Goal: Task Accomplishment & Management: Manage account settings

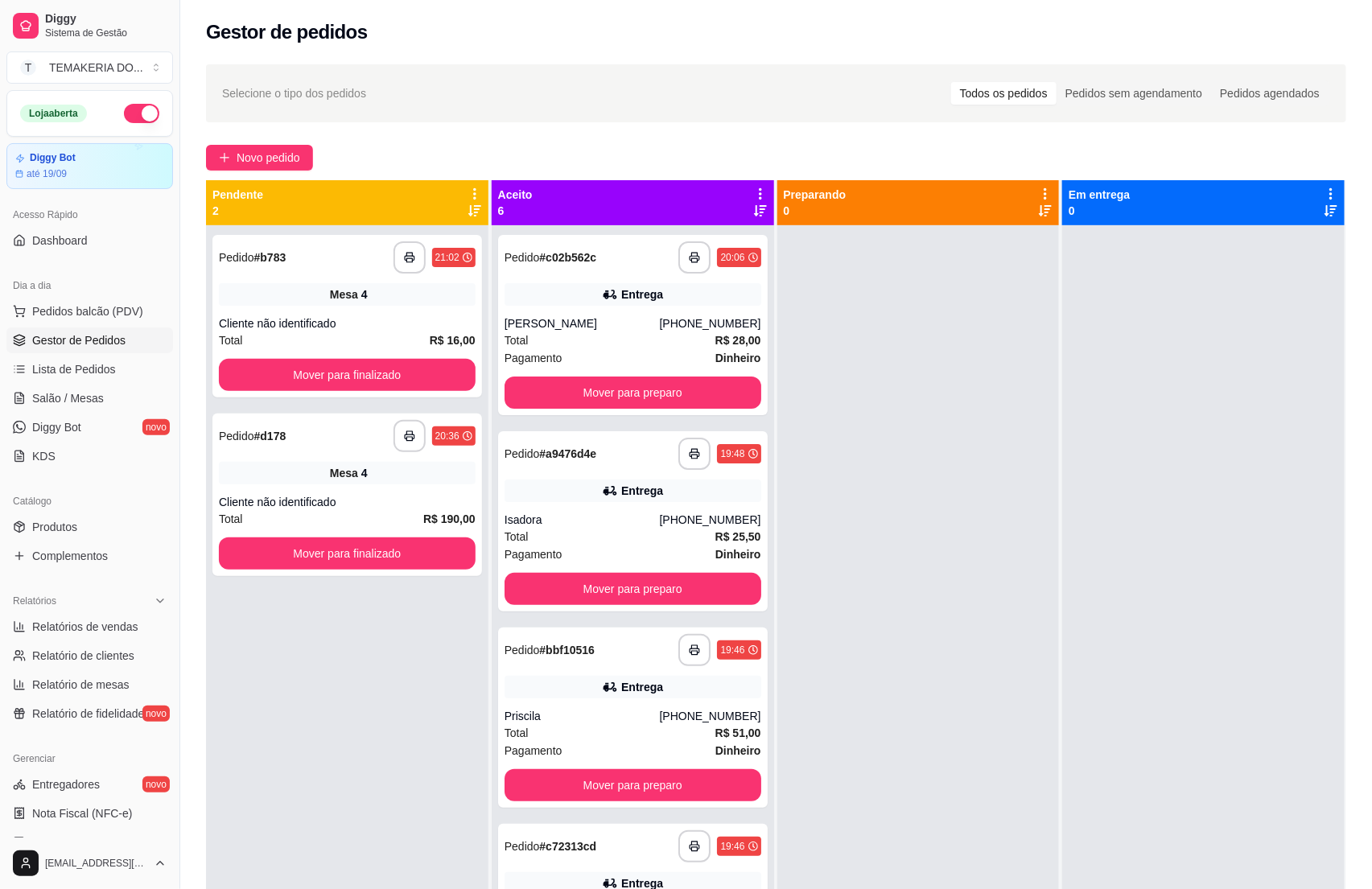
click at [124, 105] on button "button" at bounding box center [141, 114] width 36 height 19
click at [66, 399] on span "Salão / Mesas" at bounding box center [68, 398] width 72 height 16
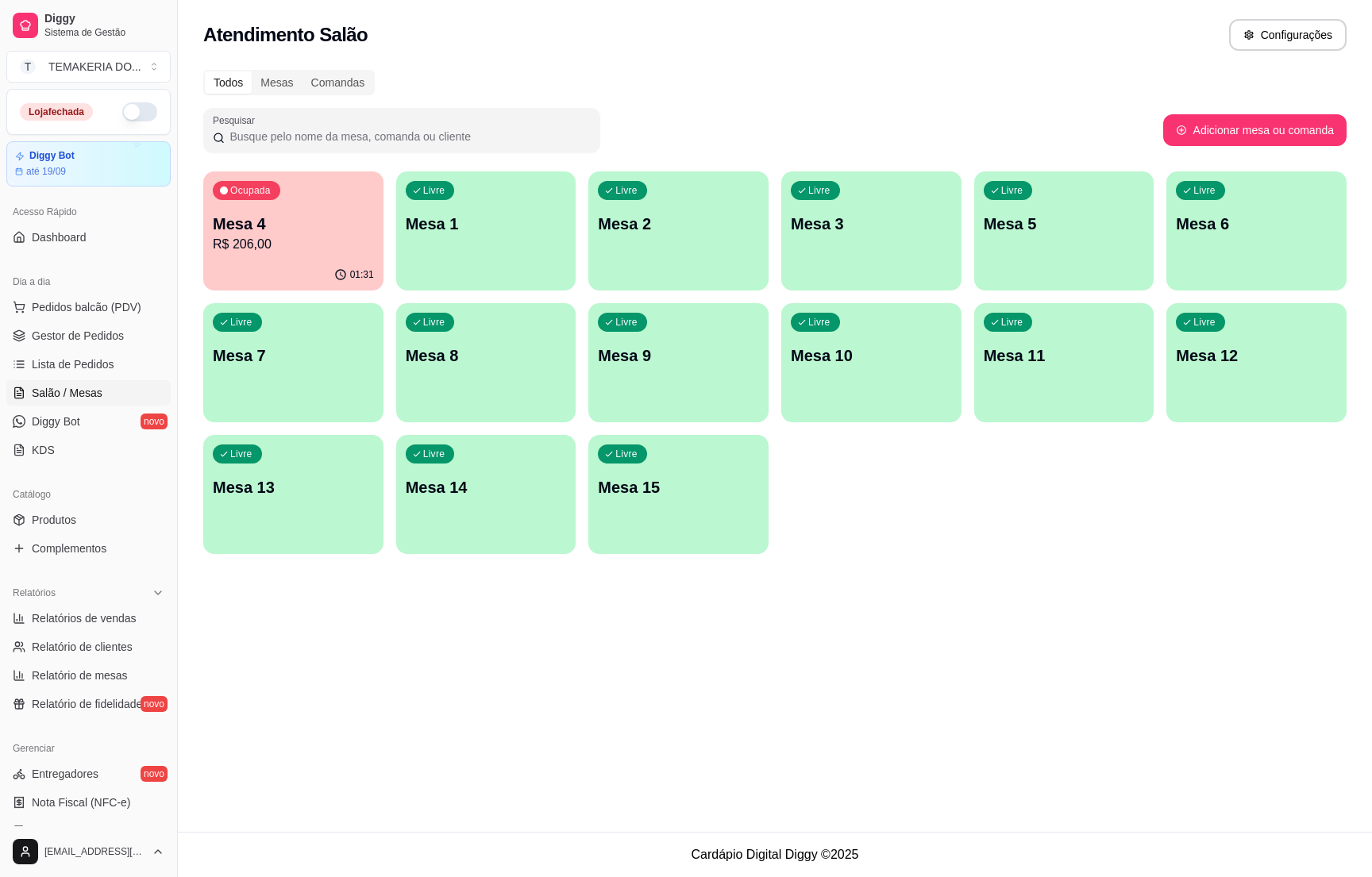
click at [1214, 336] on div "Livre Mesa 12" at bounding box center [1256, 353] width 181 height 100
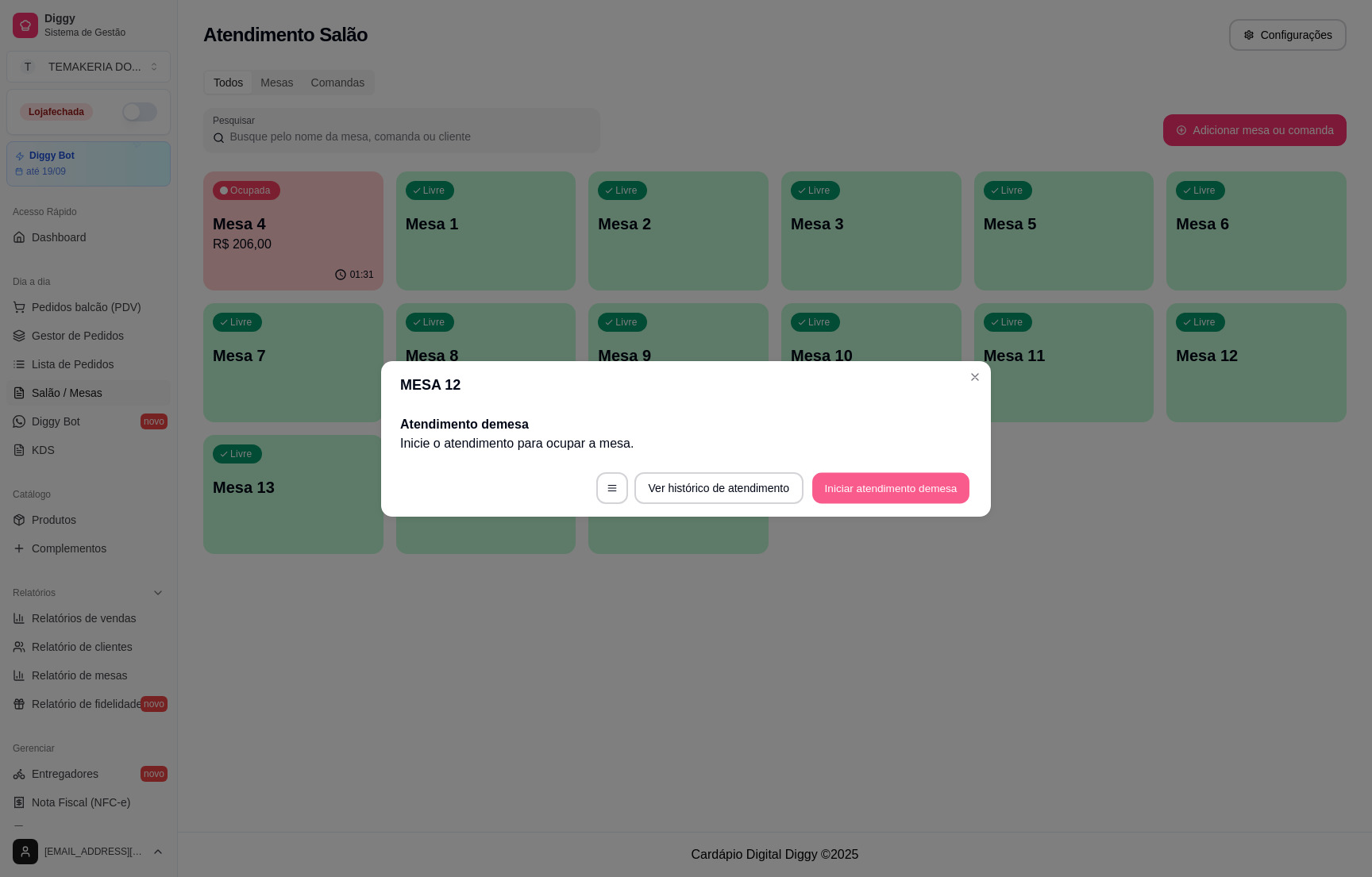
click at [875, 482] on button "Iniciar atendimento de mesa" at bounding box center [891, 488] width 157 height 31
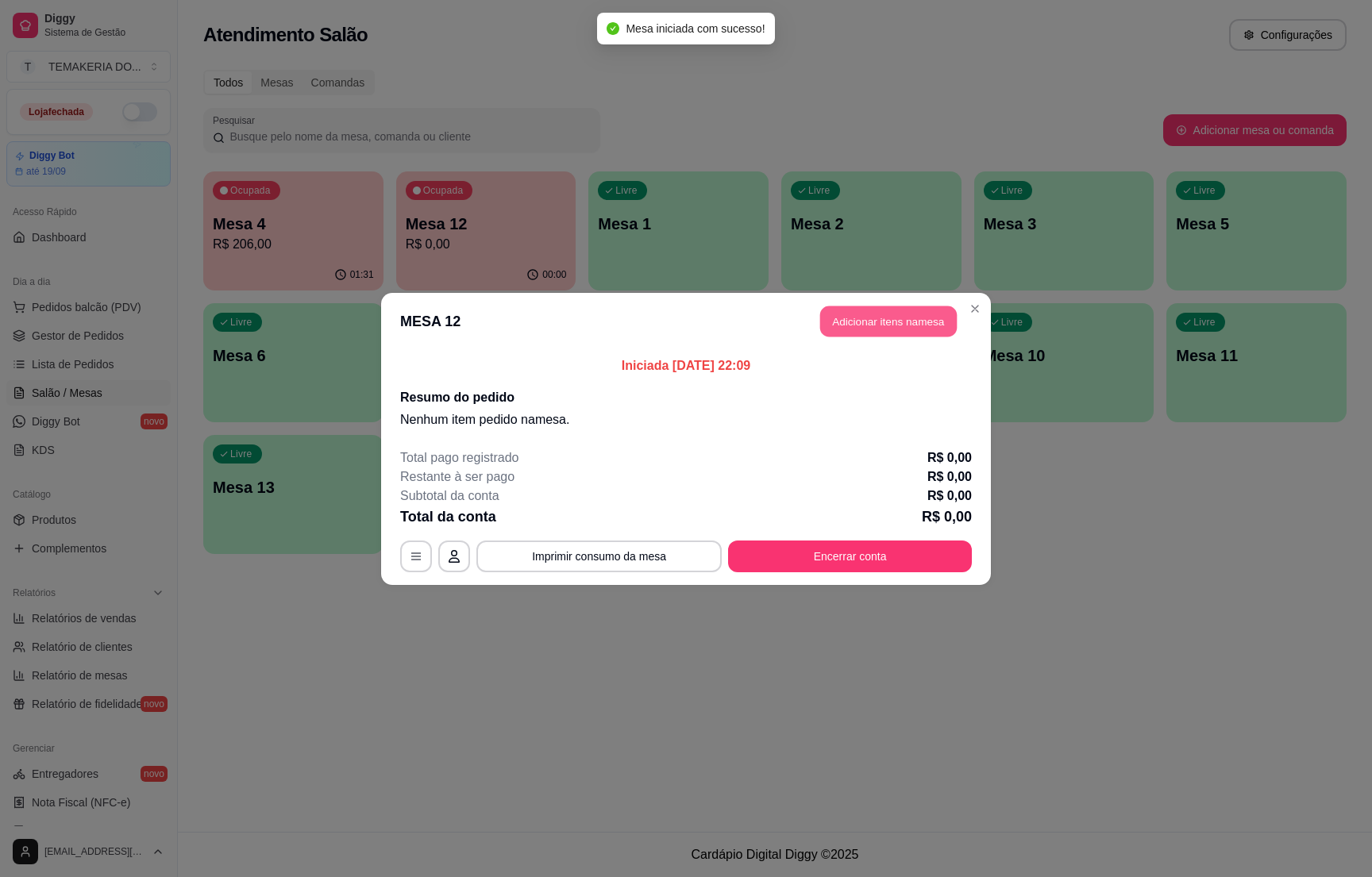
click at [853, 327] on button "Adicionar itens na mesa" at bounding box center [888, 321] width 137 height 31
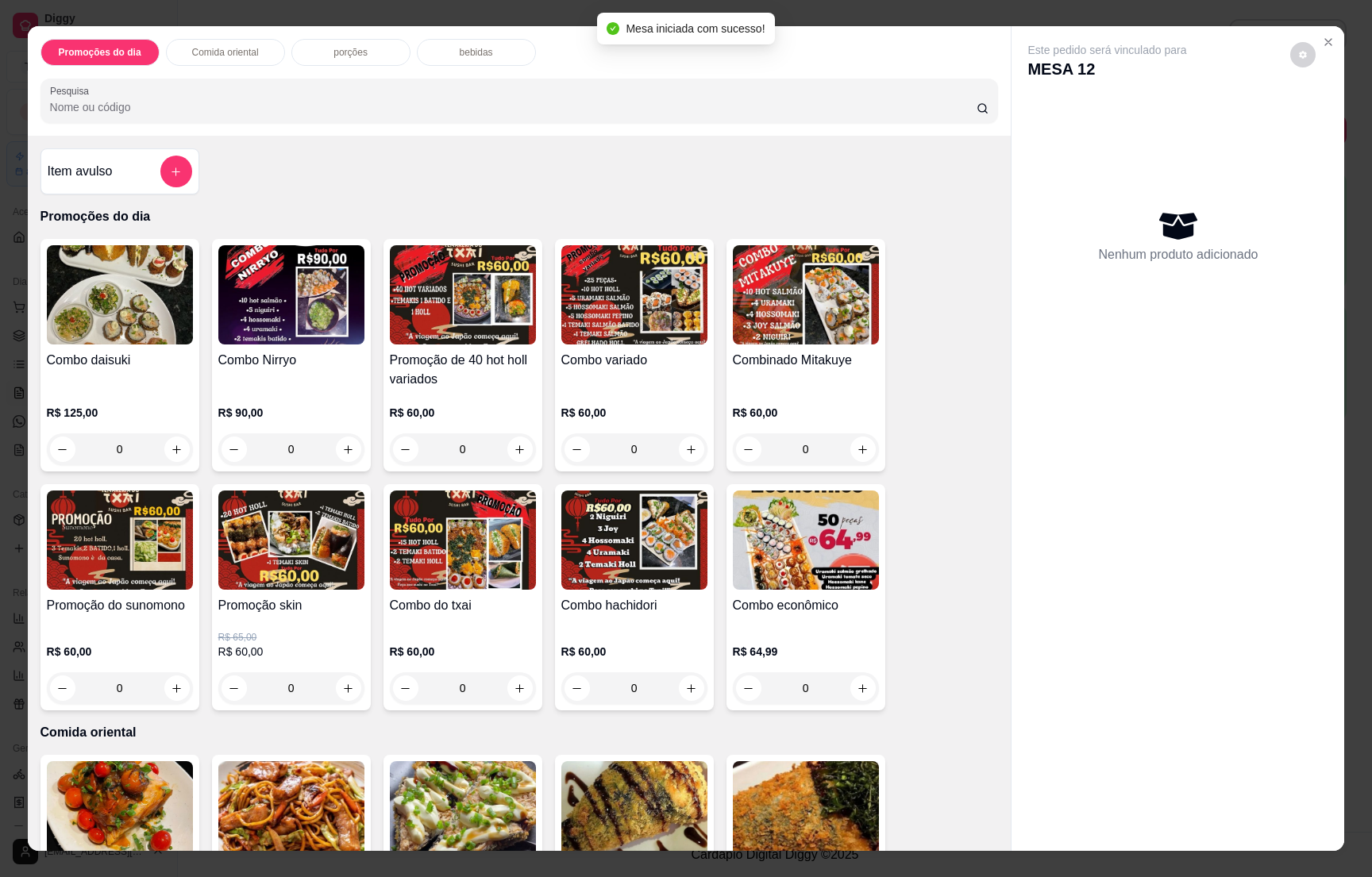
click at [443, 53] on div "bebidas" at bounding box center [476, 52] width 119 height 27
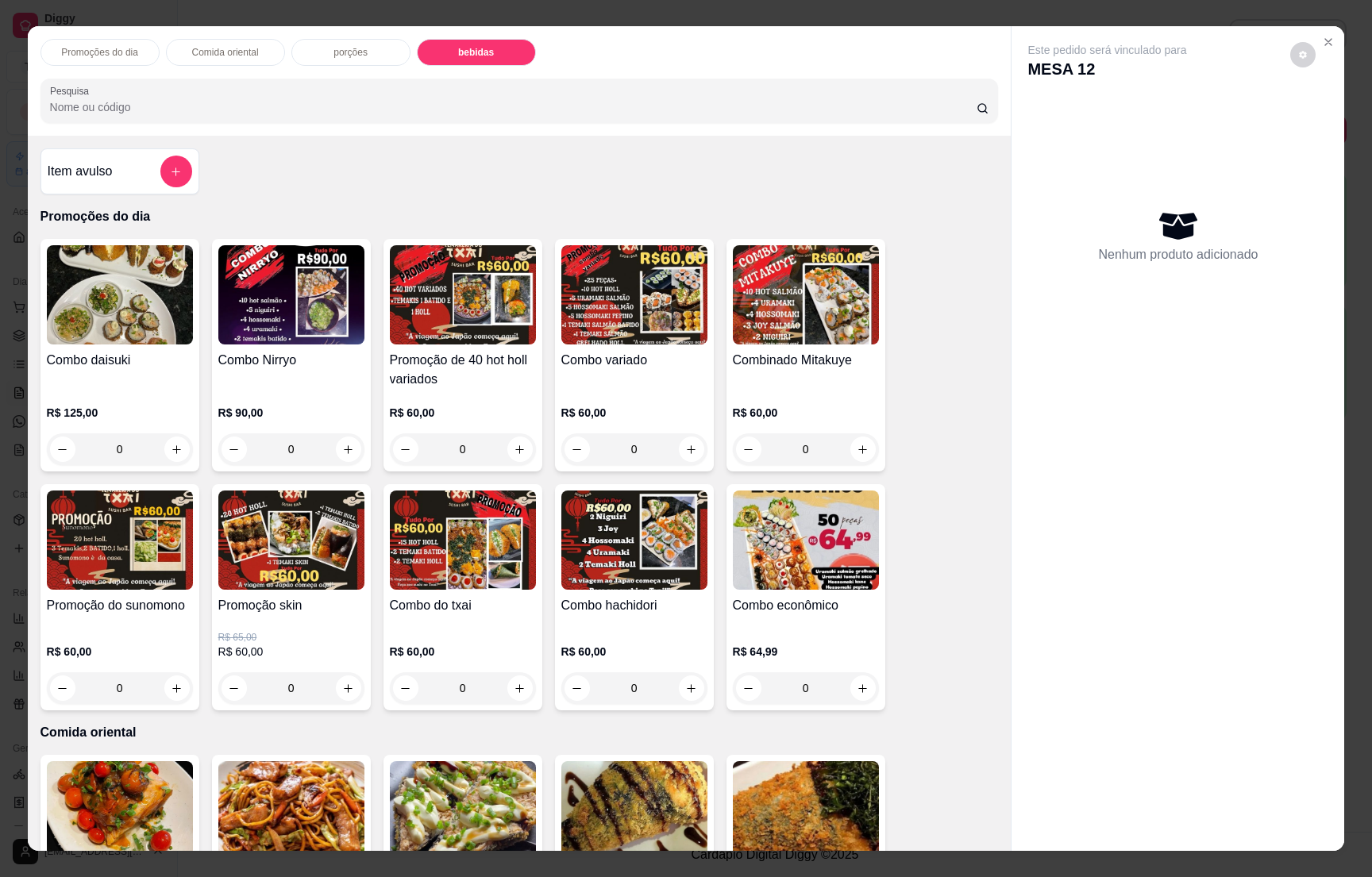
scroll to position [25, 0]
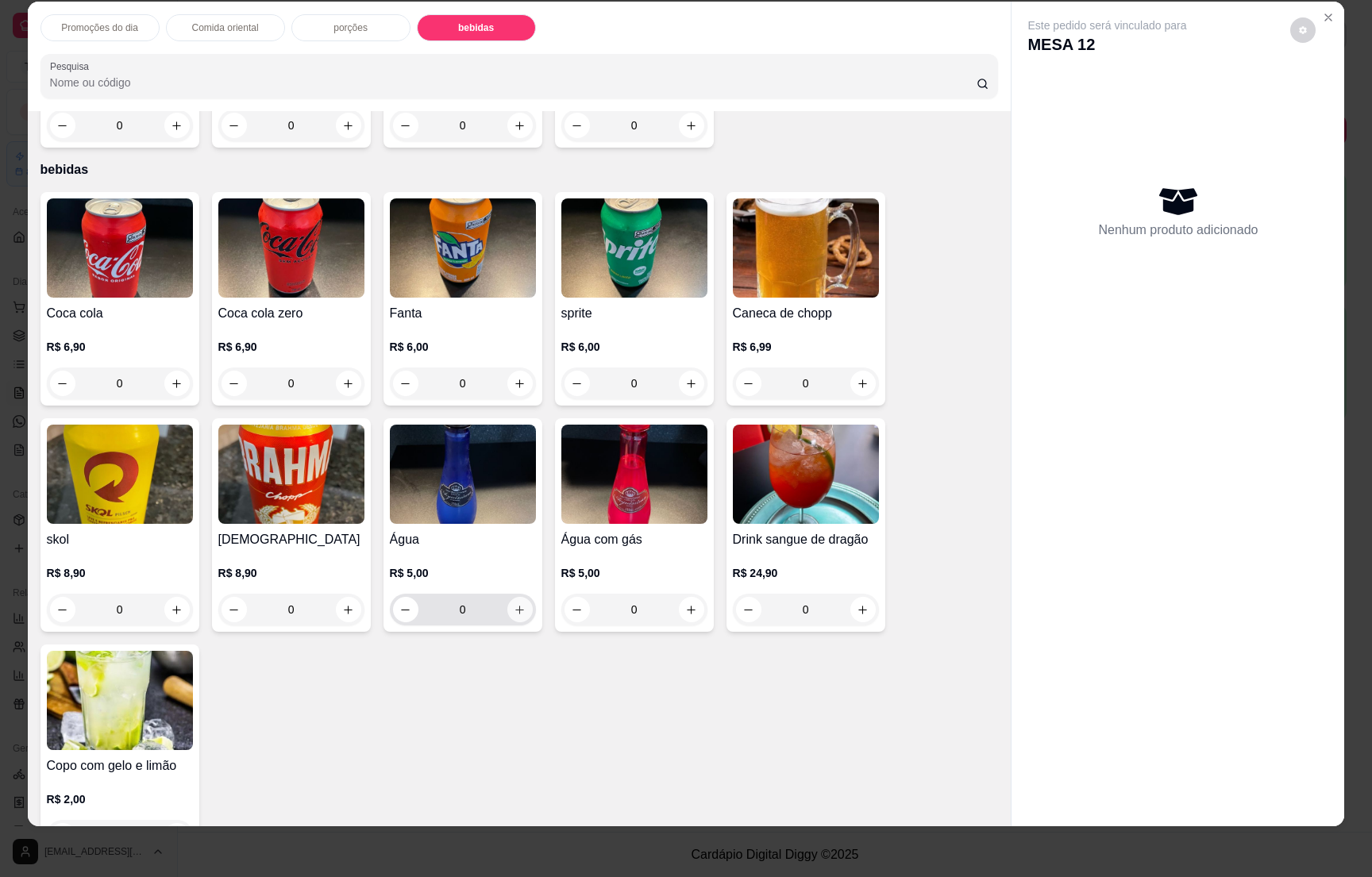
click at [517, 597] on button "increase-product-quantity" at bounding box center [520, 610] width 26 height 26
type input "1"
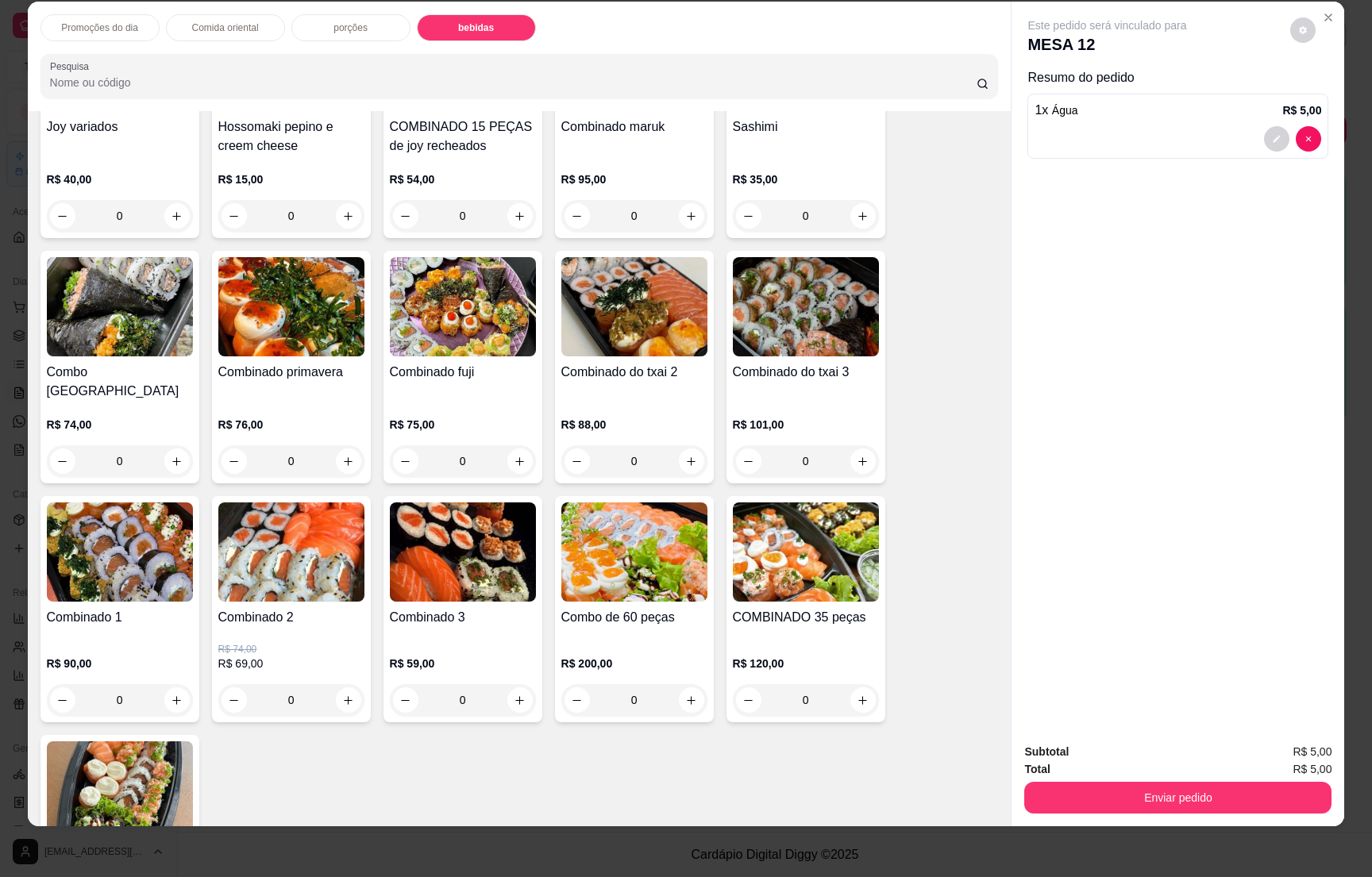
scroll to position [4226, 0]
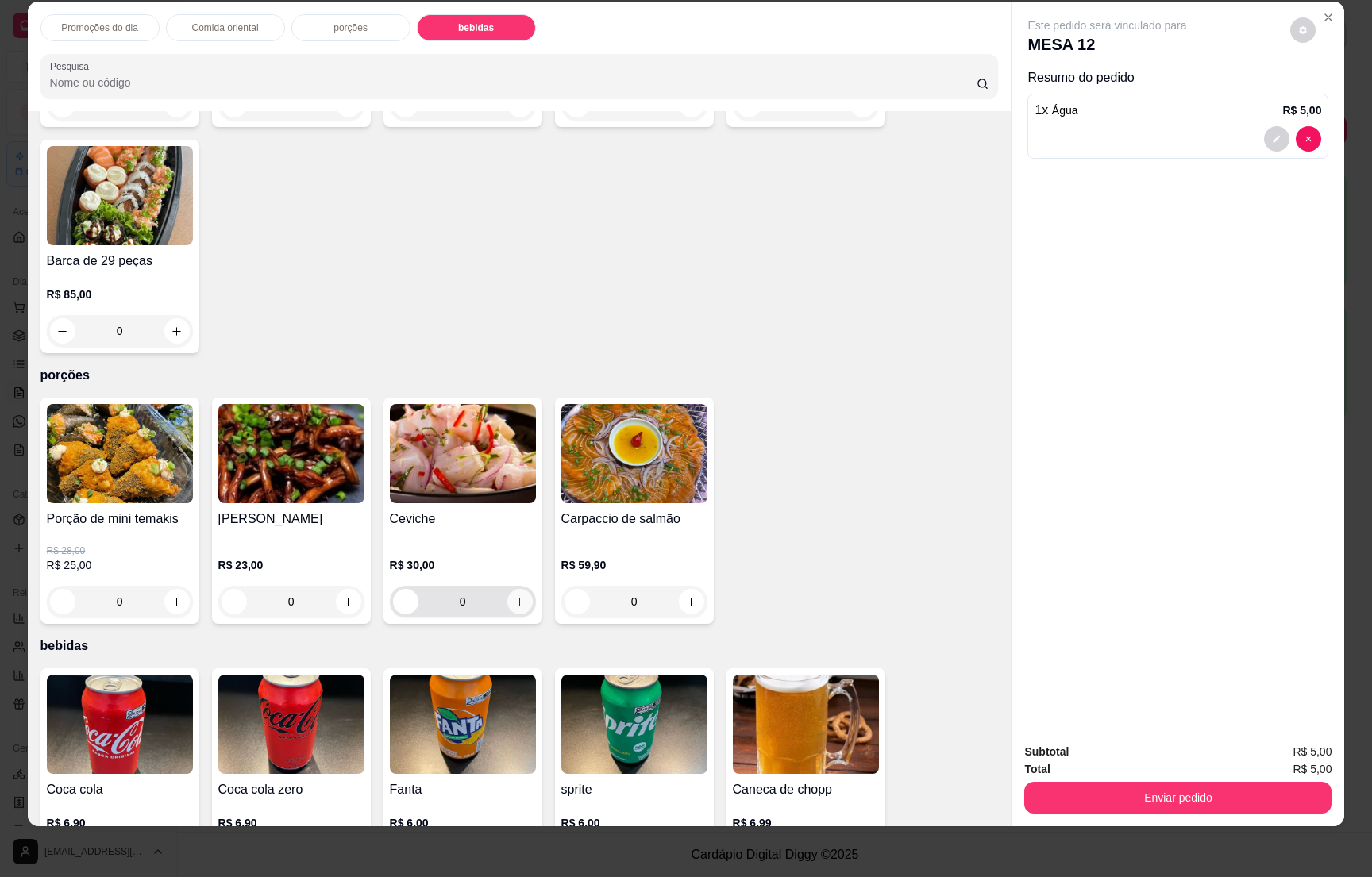
click at [514, 596] on icon "increase-product-quantity" at bounding box center [520, 602] width 12 height 12
type input "1"
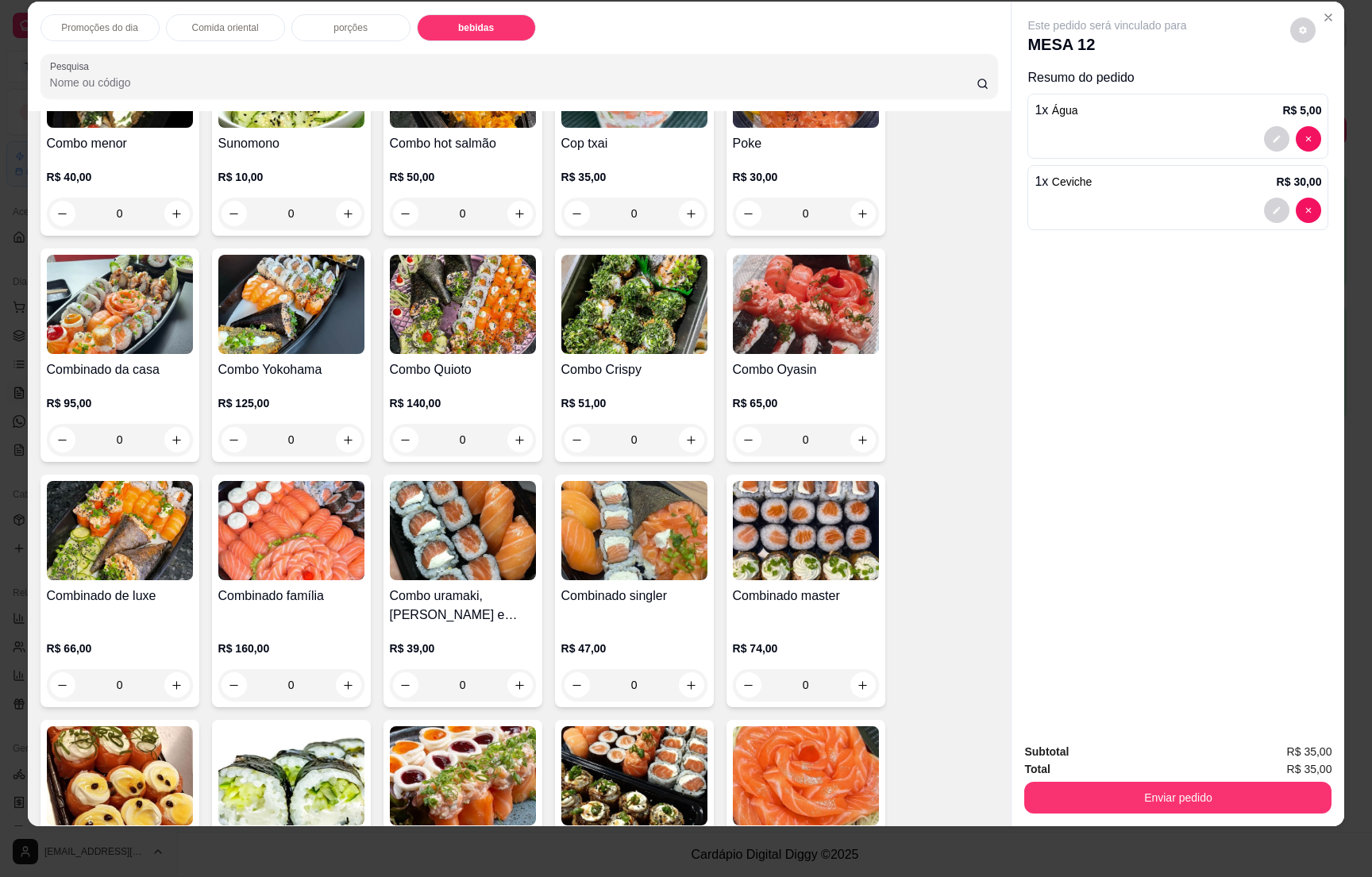
scroll to position [2559, 0]
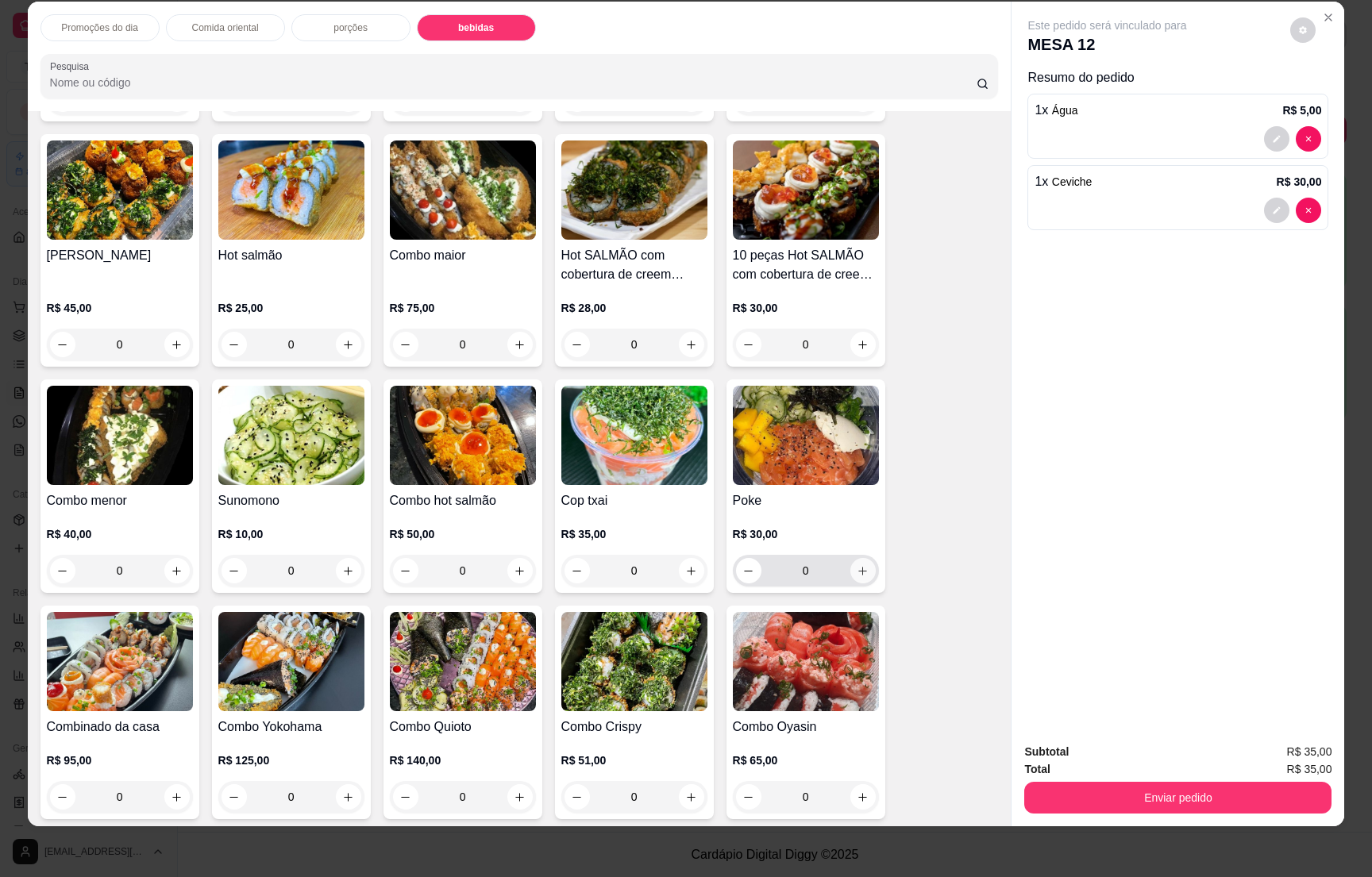
click at [858, 566] on icon "increase-product-quantity" at bounding box center [863, 572] width 12 height 12
type input "1"
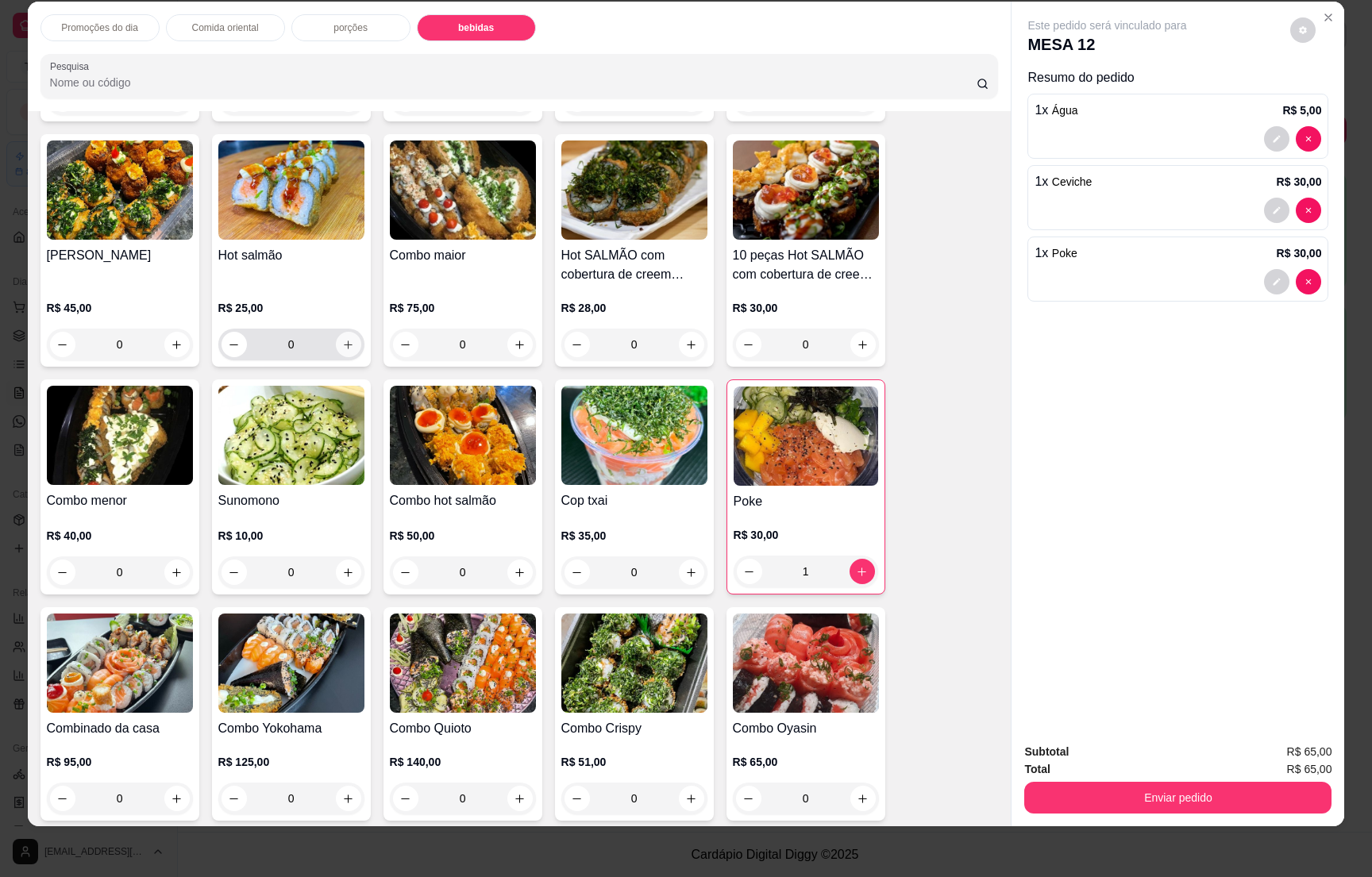
click at [342, 339] on icon "increase-product-quantity" at bounding box center [348, 345] width 12 height 12
type input "1"
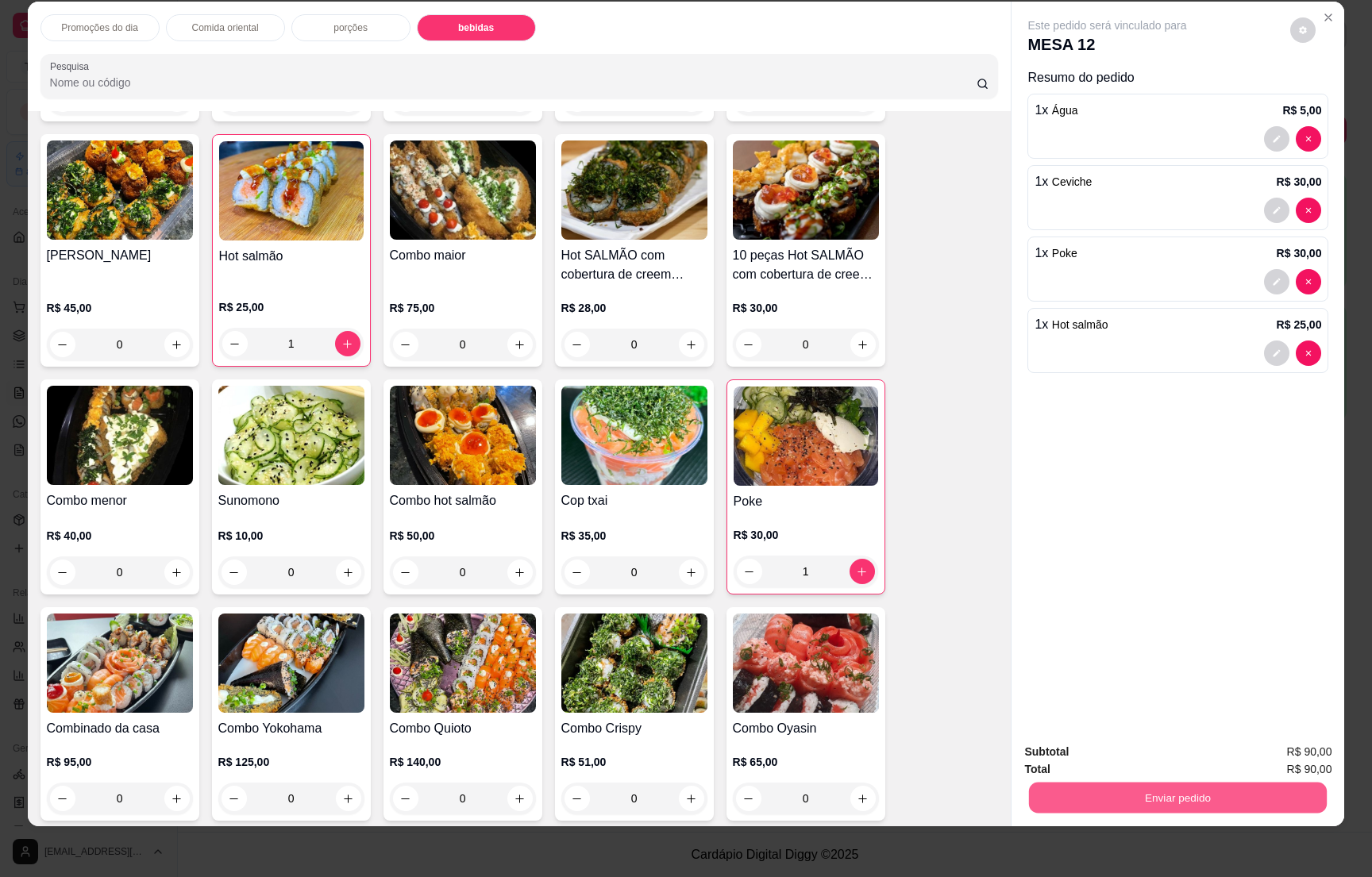
click at [1201, 796] on button "Enviar pedido" at bounding box center [1179, 797] width 298 height 31
click at [1141, 750] on button "Não registrar e enviar pedido" at bounding box center [1122, 758] width 160 height 29
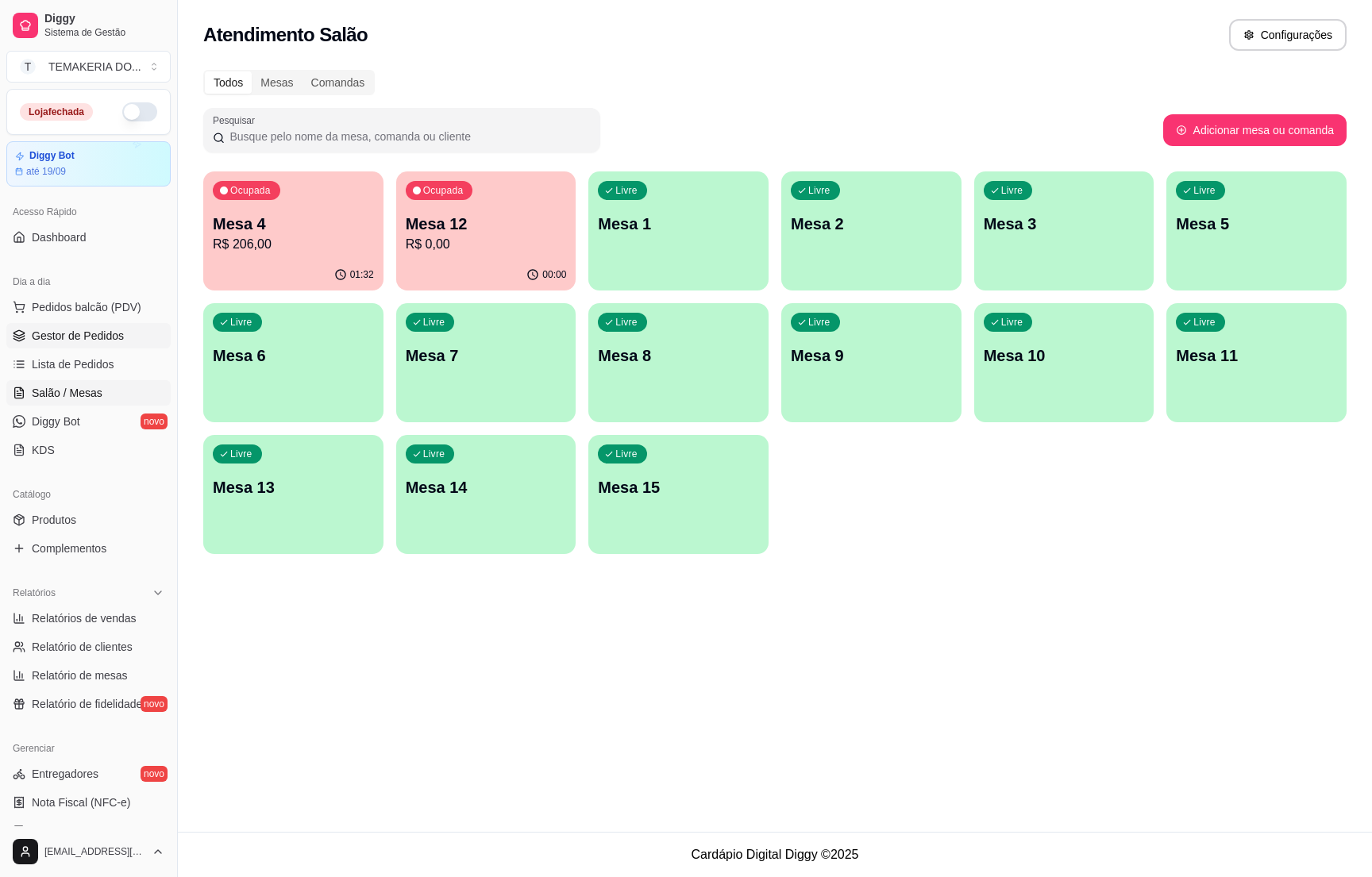
click at [116, 341] on span "Gestor de Pedidos" at bounding box center [78, 335] width 92 height 16
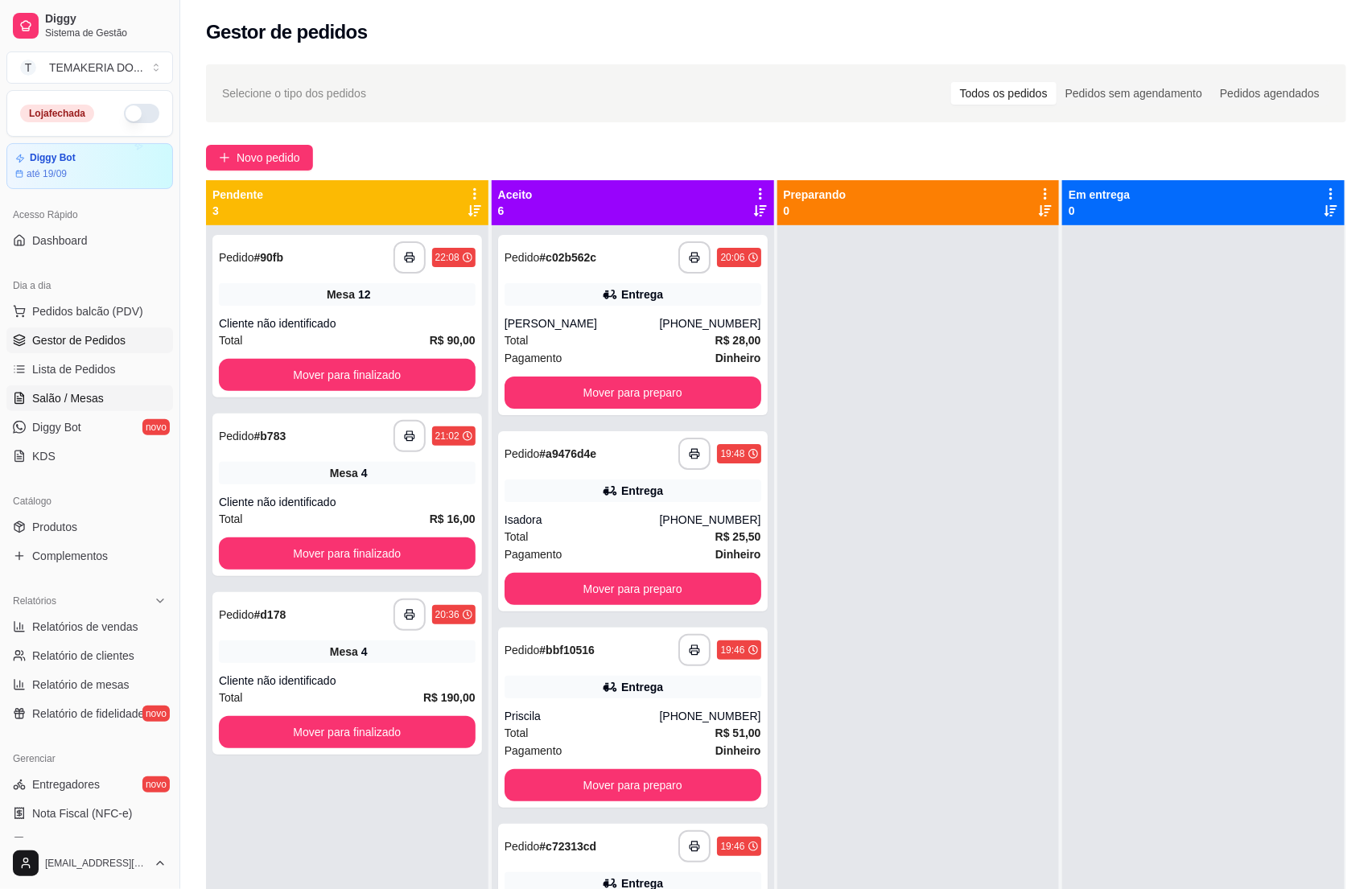
click at [65, 396] on span "Salão / Mesas" at bounding box center [68, 398] width 72 height 16
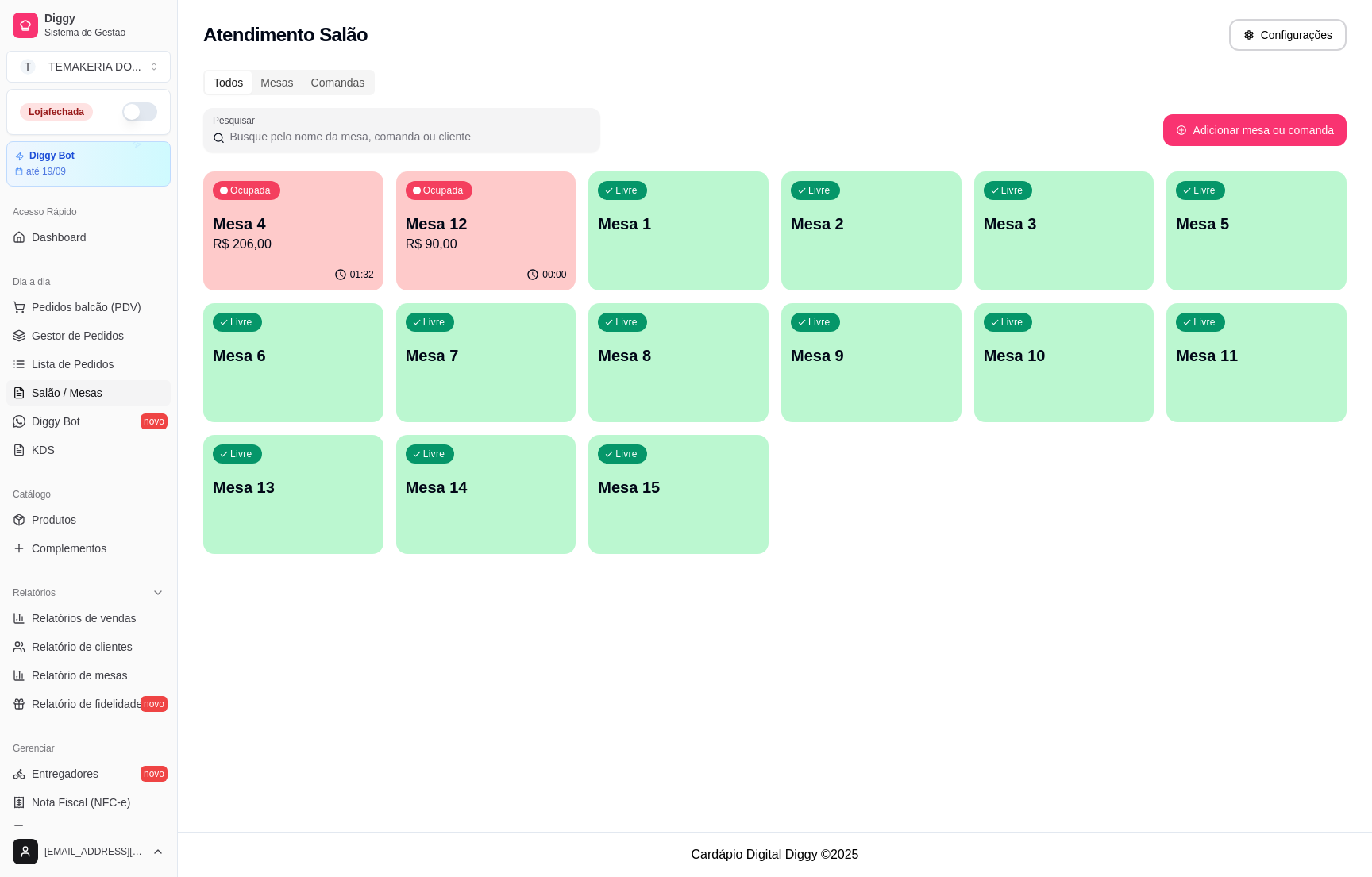
click at [318, 246] on p "R$ 206,00" at bounding box center [294, 245] width 161 height 19
click at [490, 220] on p "Mesa 12" at bounding box center [486, 224] width 157 height 21
click at [318, 222] on p "Mesa 4" at bounding box center [294, 224] width 161 height 22
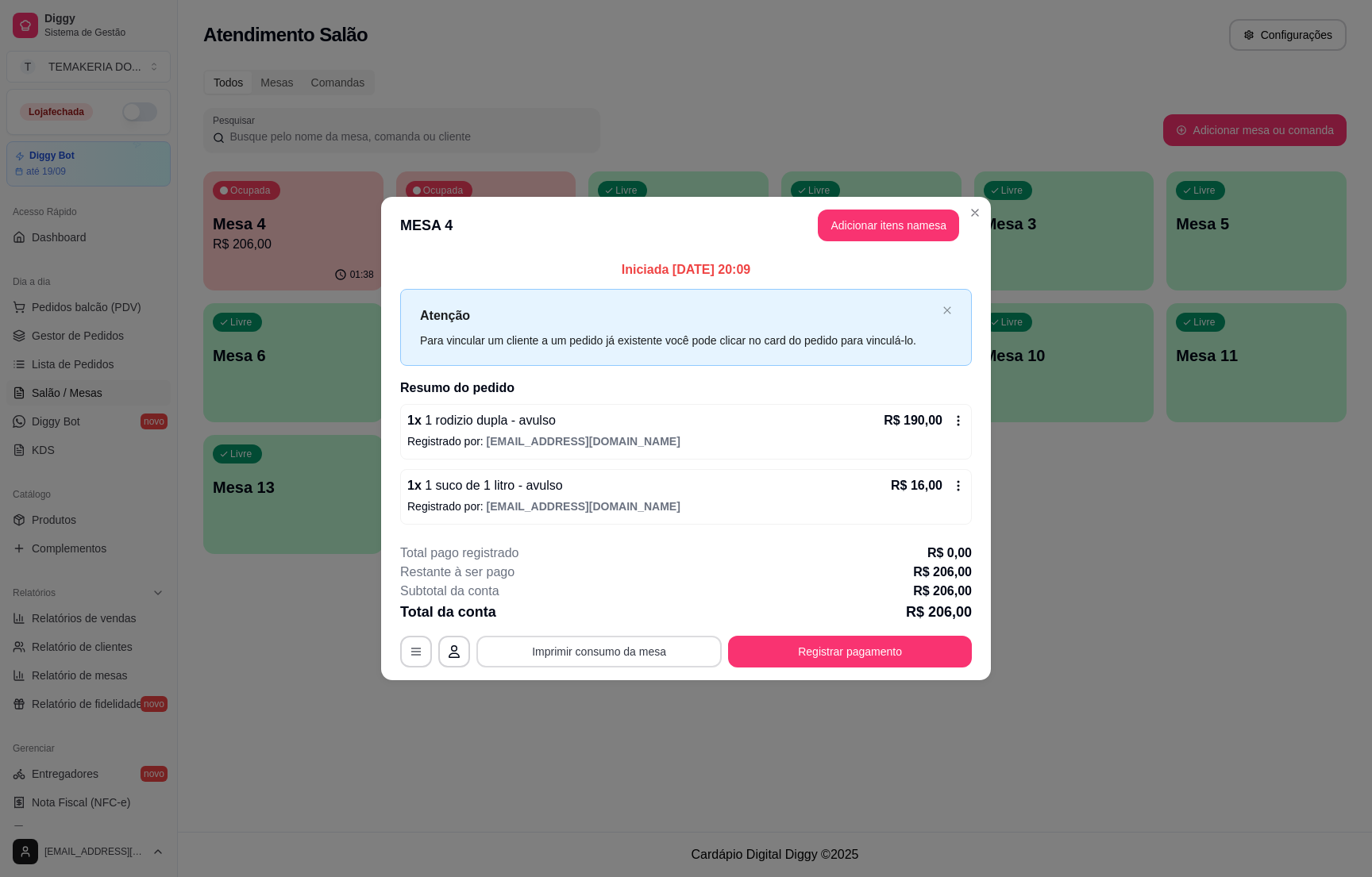
click at [644, 651] on button "Imprimir consumo da mesa" at bounding box center [599, 651] width 246 height 32
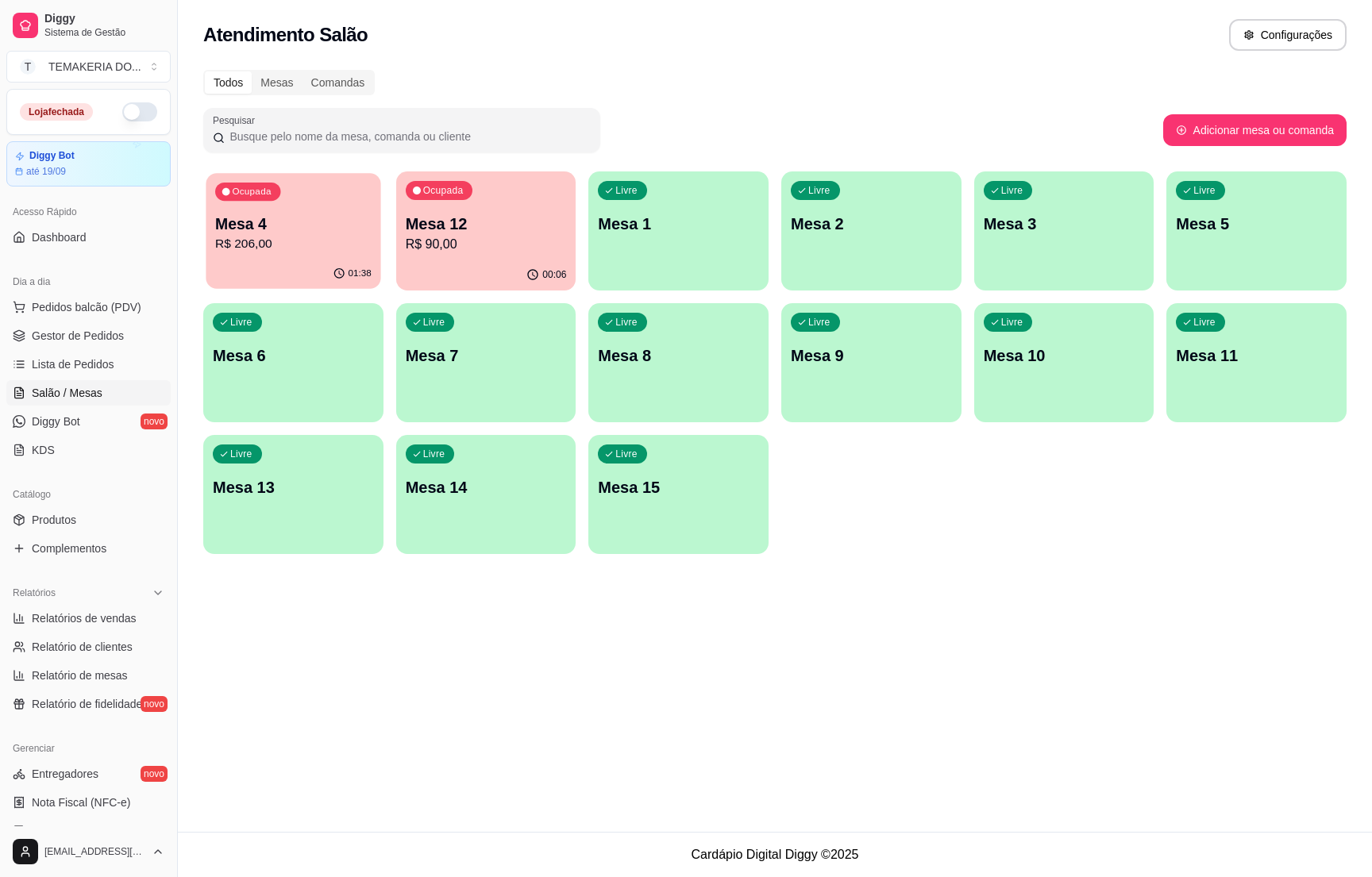
click at [310, 247] on p "R$ 206,00" at bounding box center [293, 244] width 157 height 18
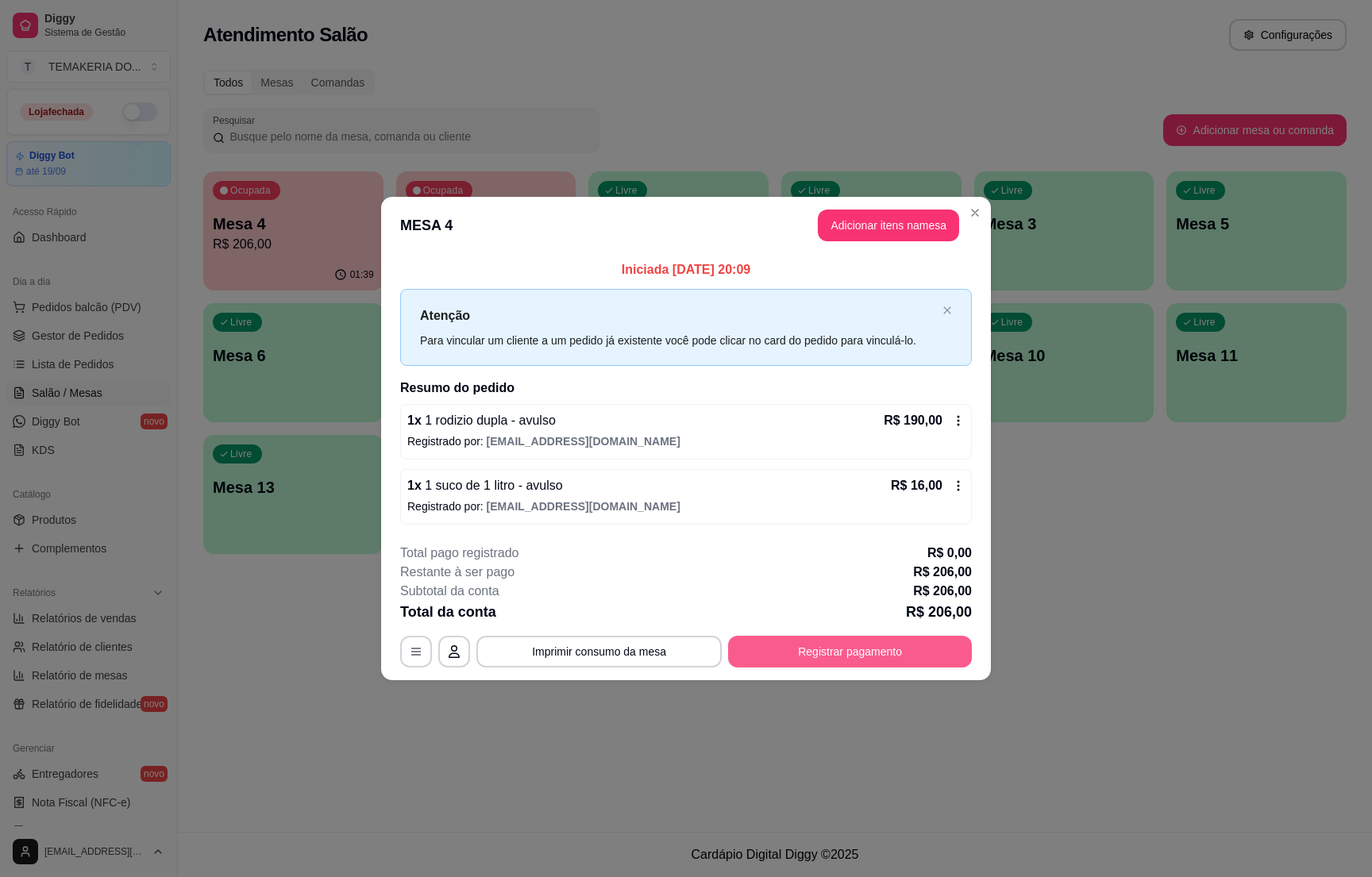
click at [775, 660] on button "Registrar pagamento" at bounding box center [850, 651] width 244 height 32
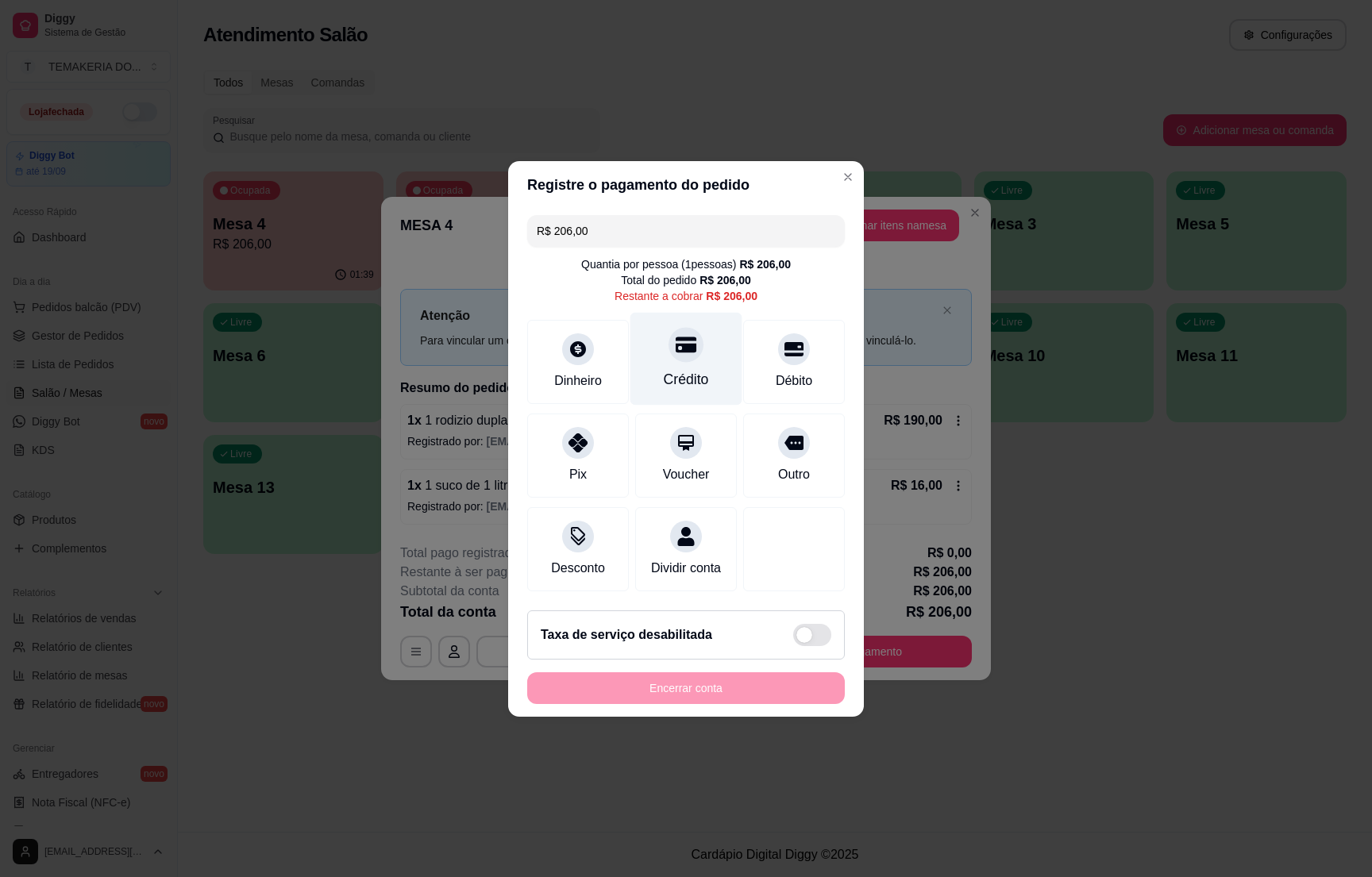
click at [680, 369] on div "Crédito" at bounding box center [686, 379] width 45 height 21
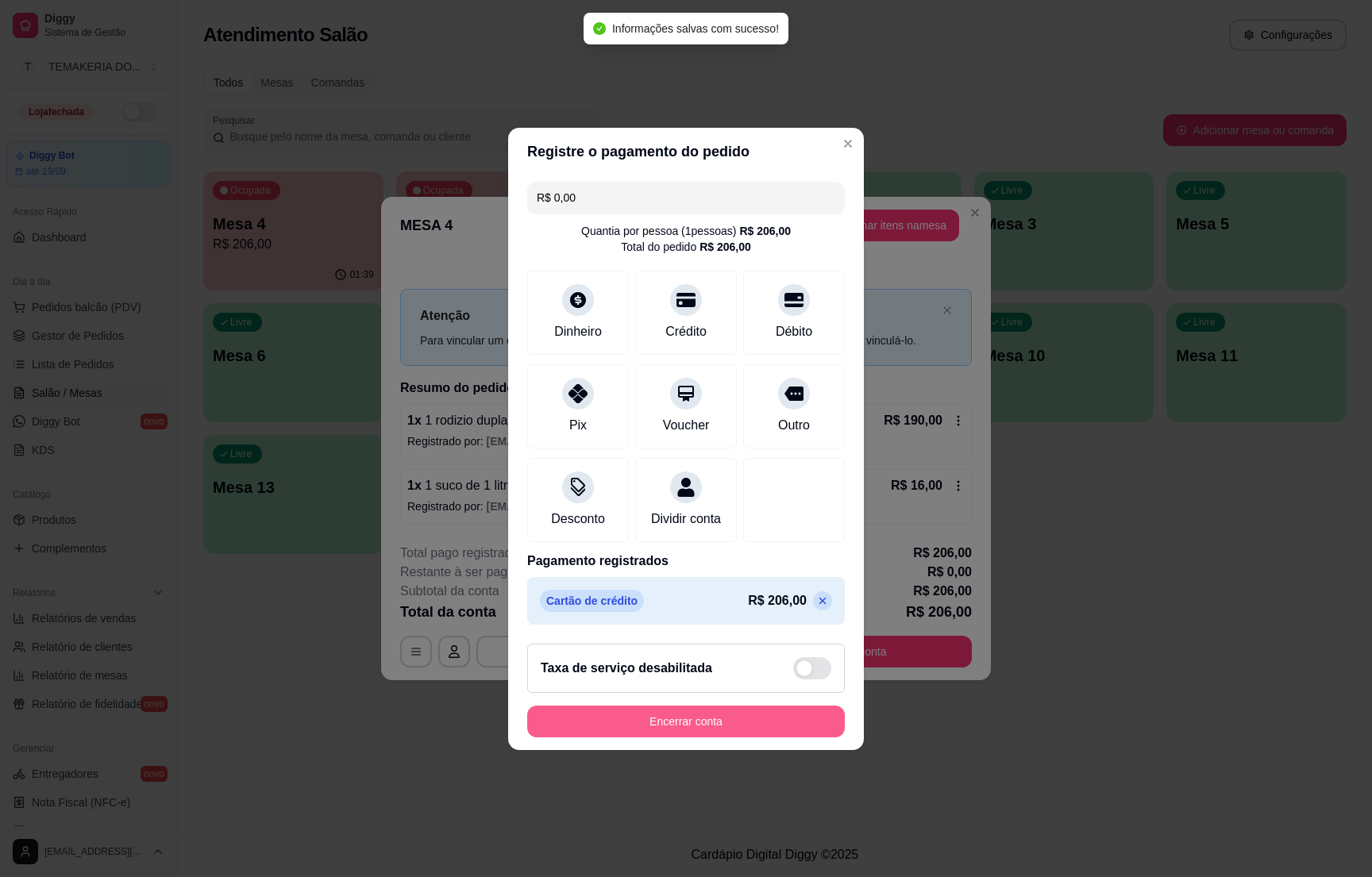
click at [692, 738] on button "Encerrar conta" at bounding box center [686, 721] width 318 height 32
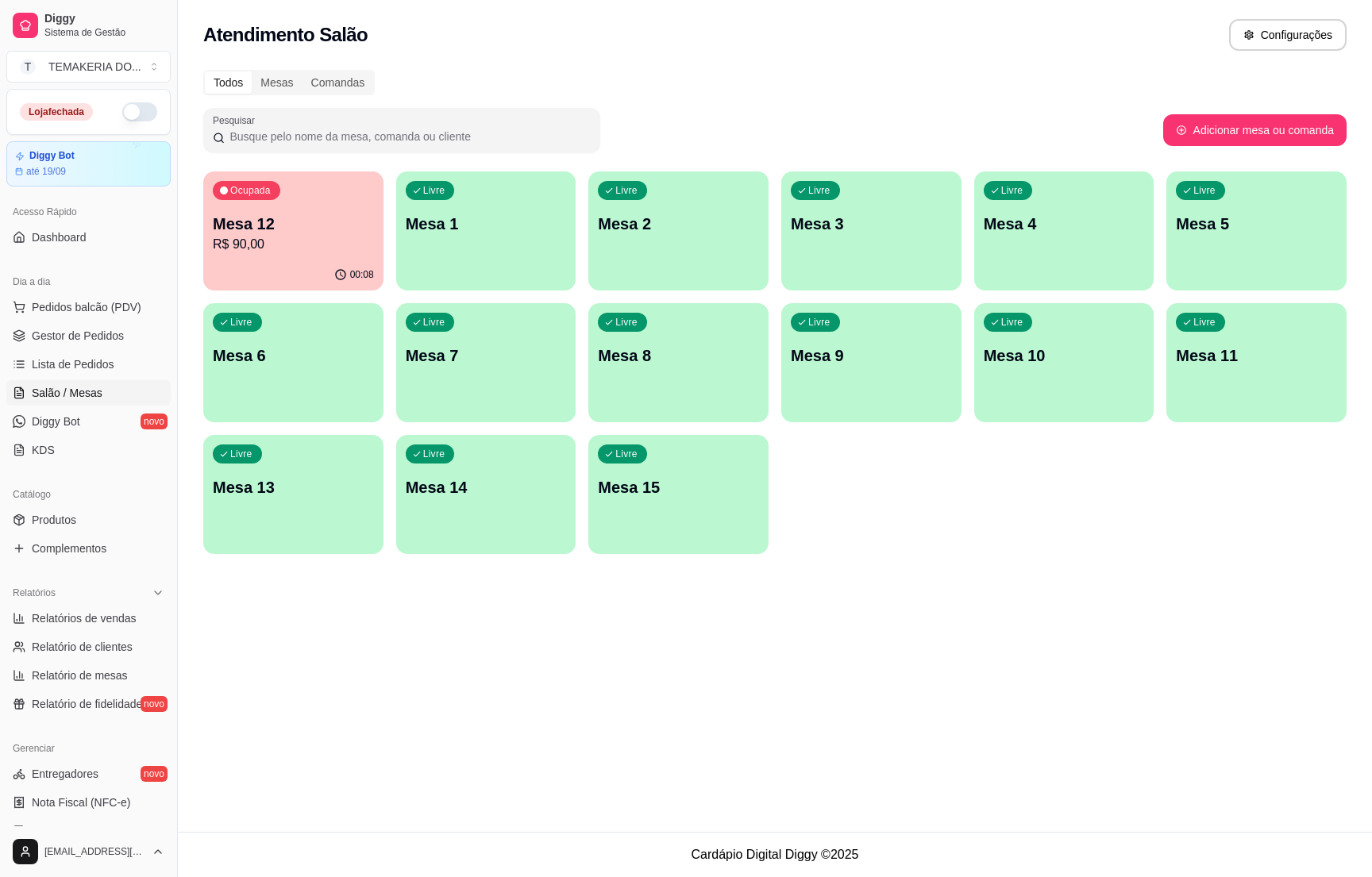
click at [256, 241] on p "R$ 90,00" at bounding box center [294, 245] width 161 height 19
click at [315, 234] on p "Mesa 12" at bounding box center [294, 224] width 161 height 22
click at [270, 234] on div "Mesa 12 R$ 90,00" at bounding box center [293, 234] width 157 height 39
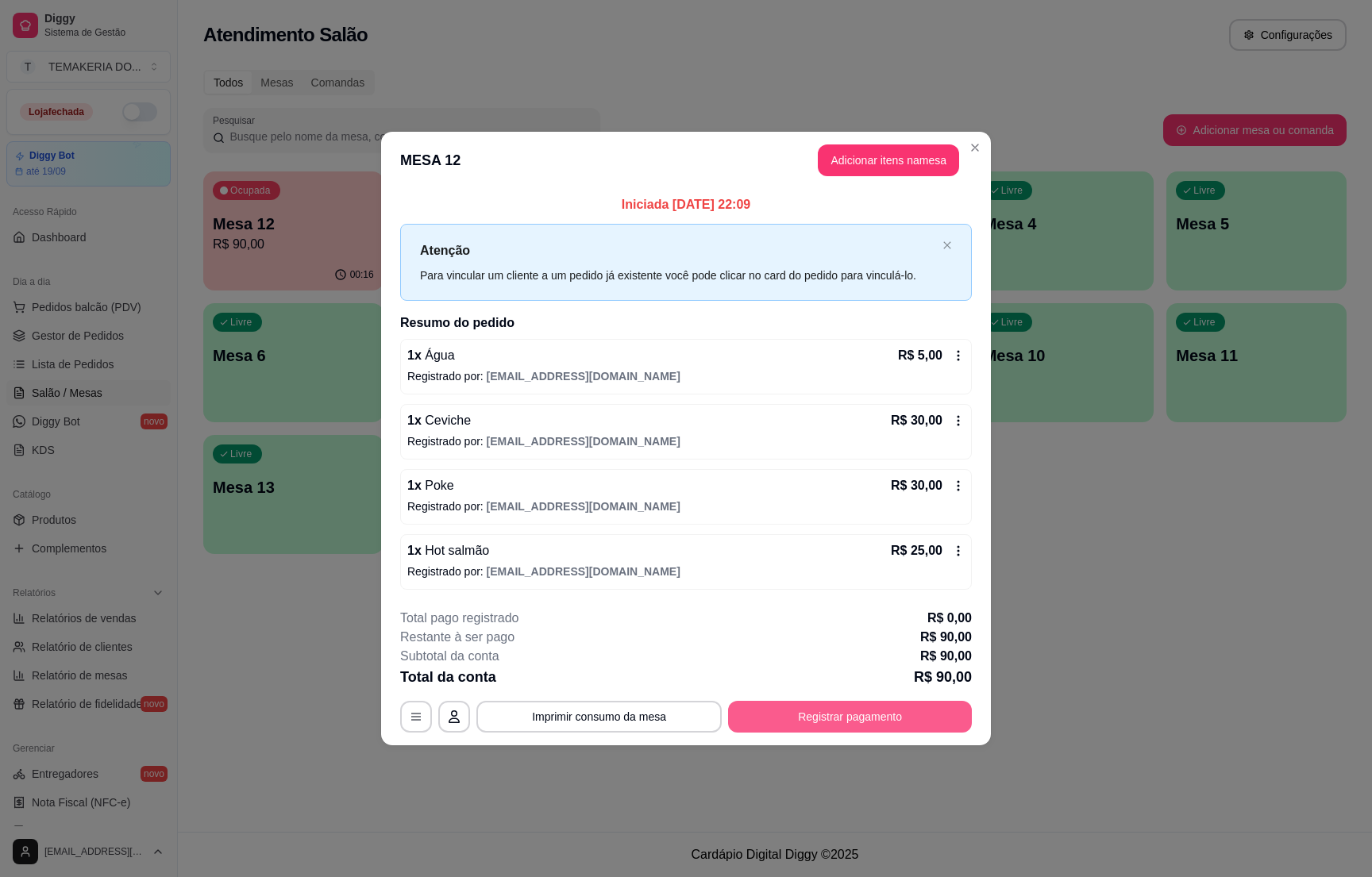
click at [884, 713] on button "Registrar pagamento" at bounding box center [850, 716] width 244 height 32
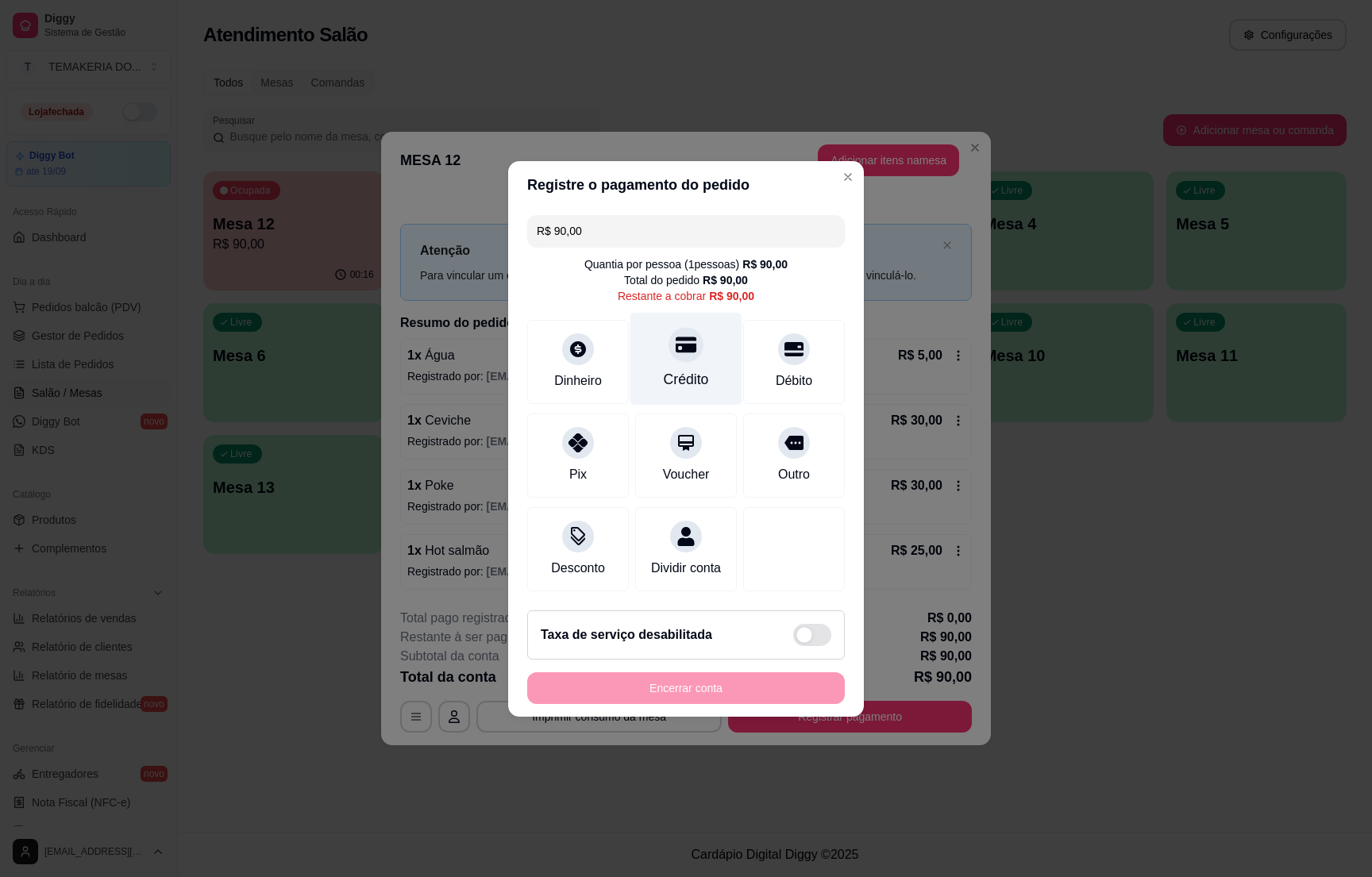
click at [668, 338] on div at bounding box center [686, 344] width 35 height 35
type input "R$ 0,00"
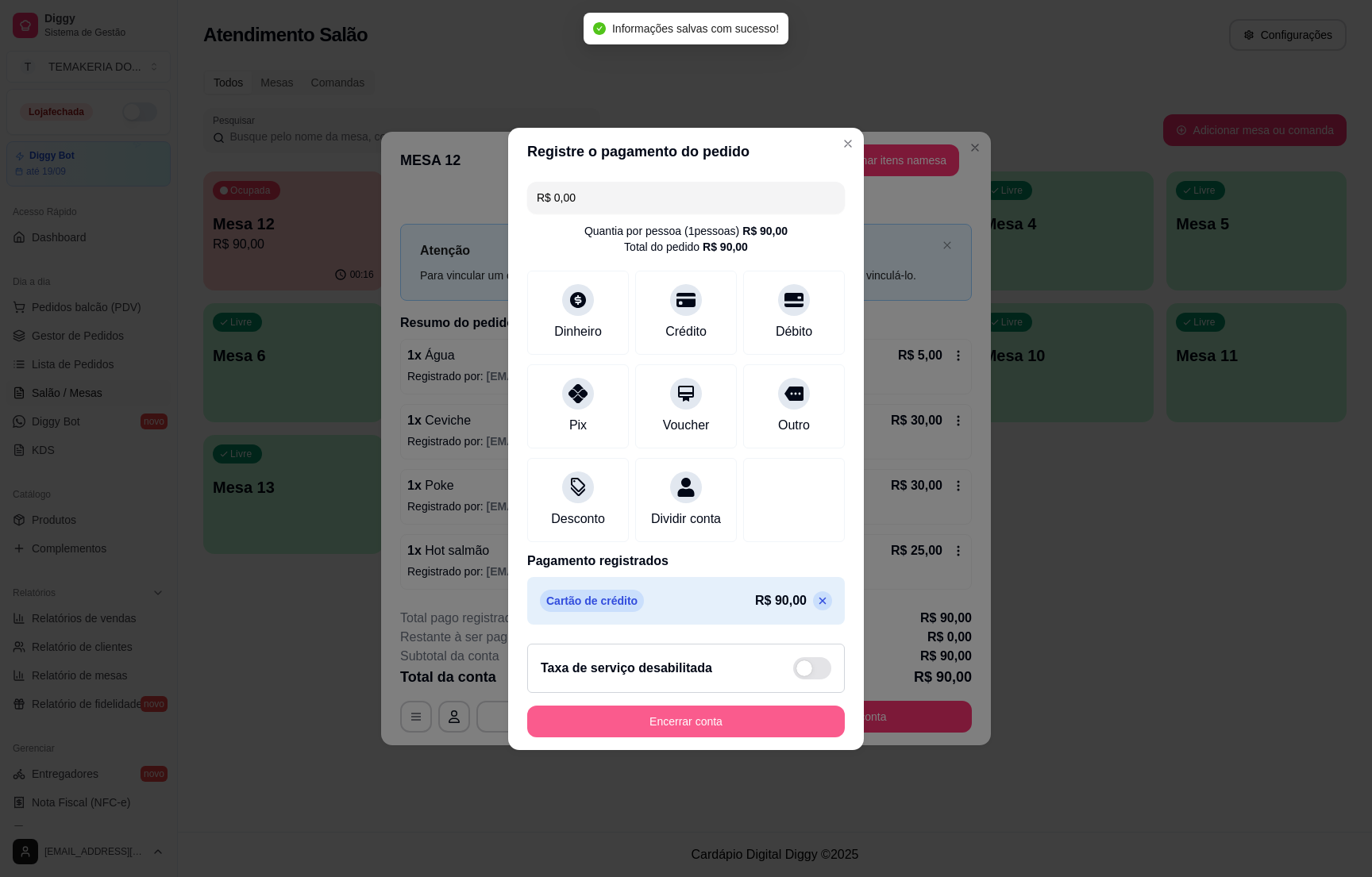
click at [708, 732] on button "Encerrar conta" at bounding box center [686, 721] width 318 height 32
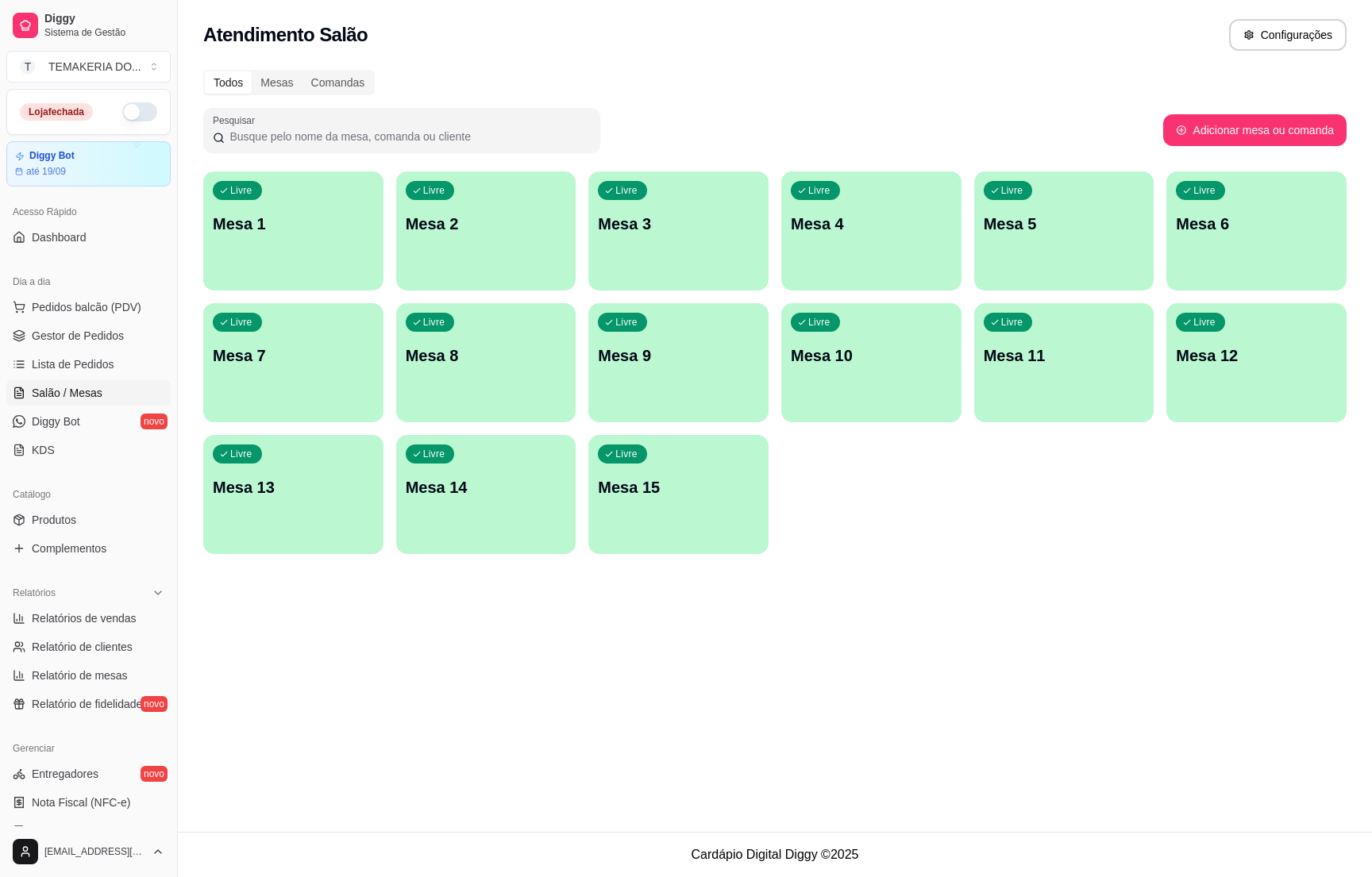
click at [61, 350] on ul "Pedidos balcão (PDV) Gestor de Pedidos Lista de Pedidos Salão / Mesas Diggy Bot…" at bounding box center [88, 378] width 164 height 169
click at [61, 339] on span "Gestor de Pedidos" at bounding box center [78, 335] width 92 height 16
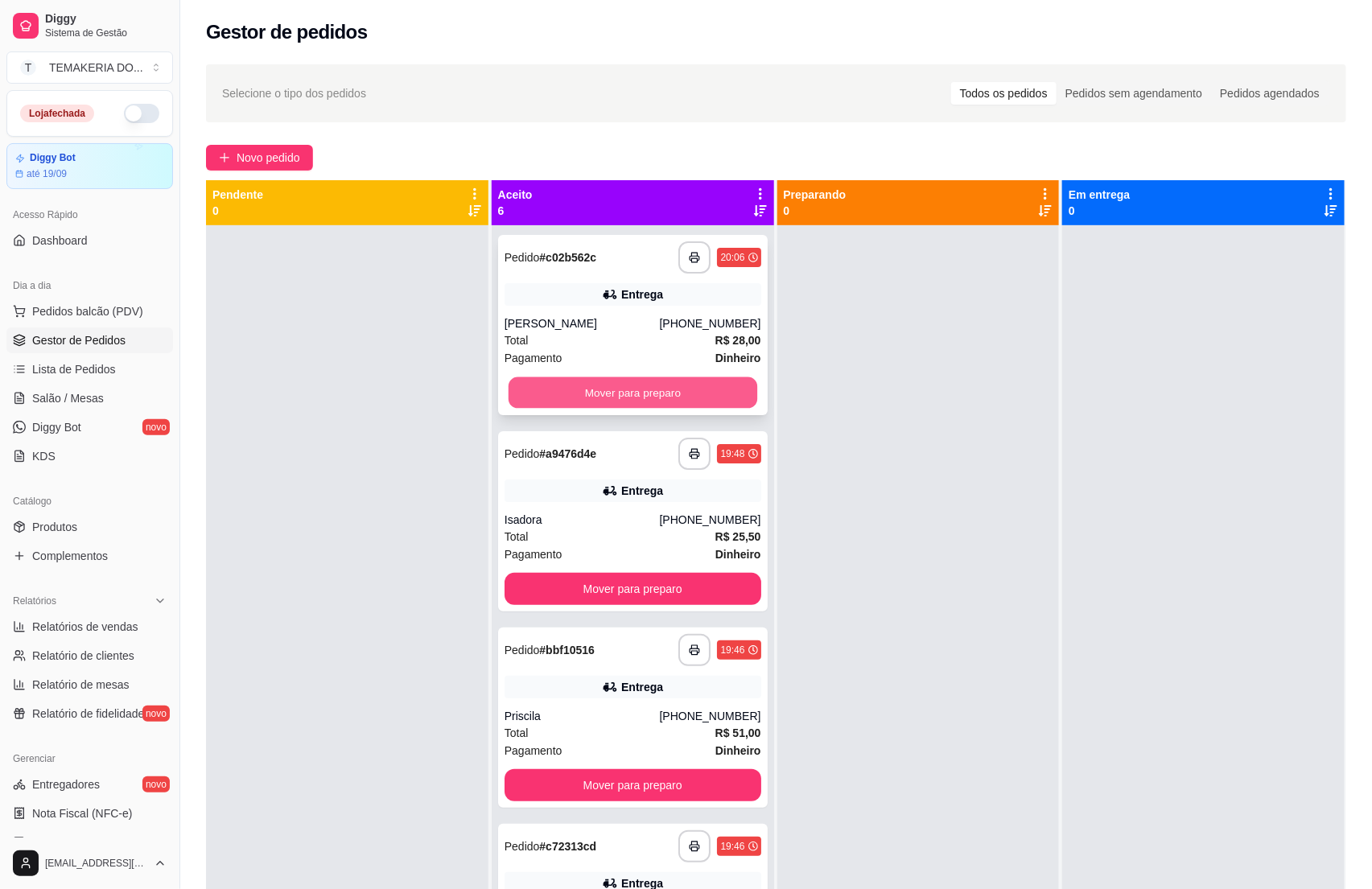
click at [582, 387] on button "Mover para preparo" at bounding box center [632, 393] width 249 height 31
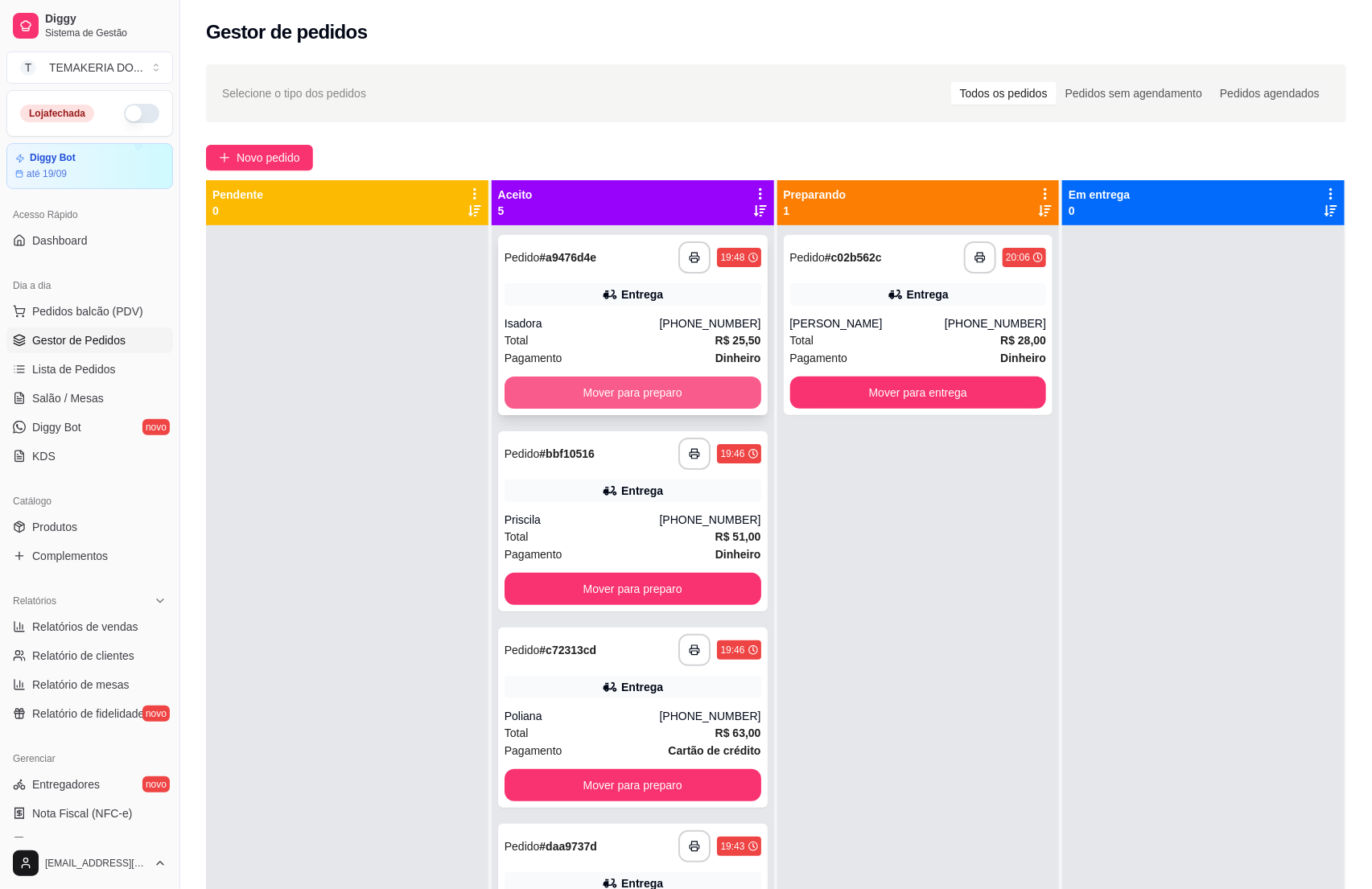
click at [641, 387] on button "Mover para preparo" at bounding box center [633, 392] width 257 height 32
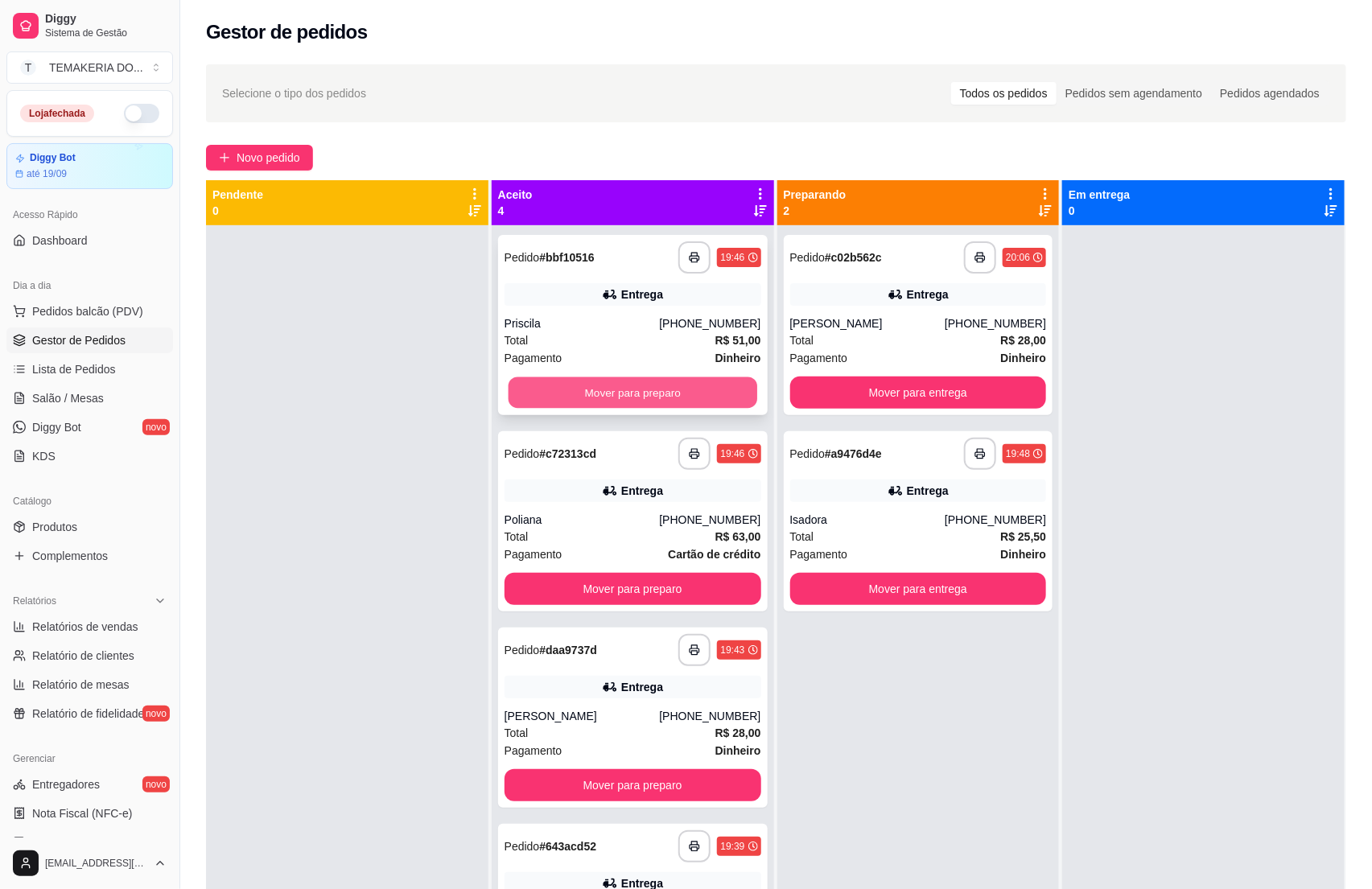
click at [676, 387] on button "Mover para preparo" at bounding box center [632, 393] width 249 height 31
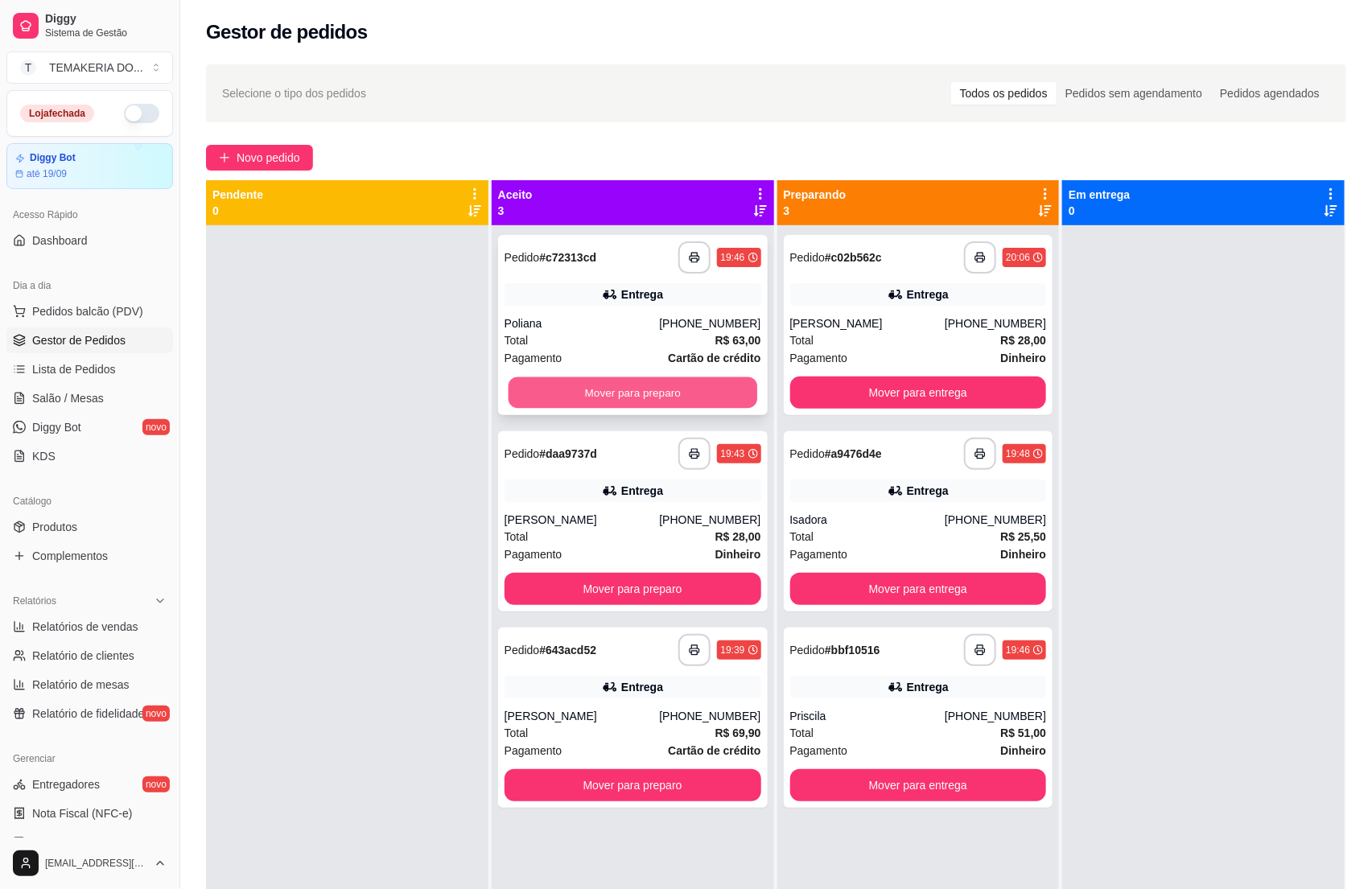
click at [697, 389] on button "Mover para preparo" at bounding box center [632, 393] width 249 height 31
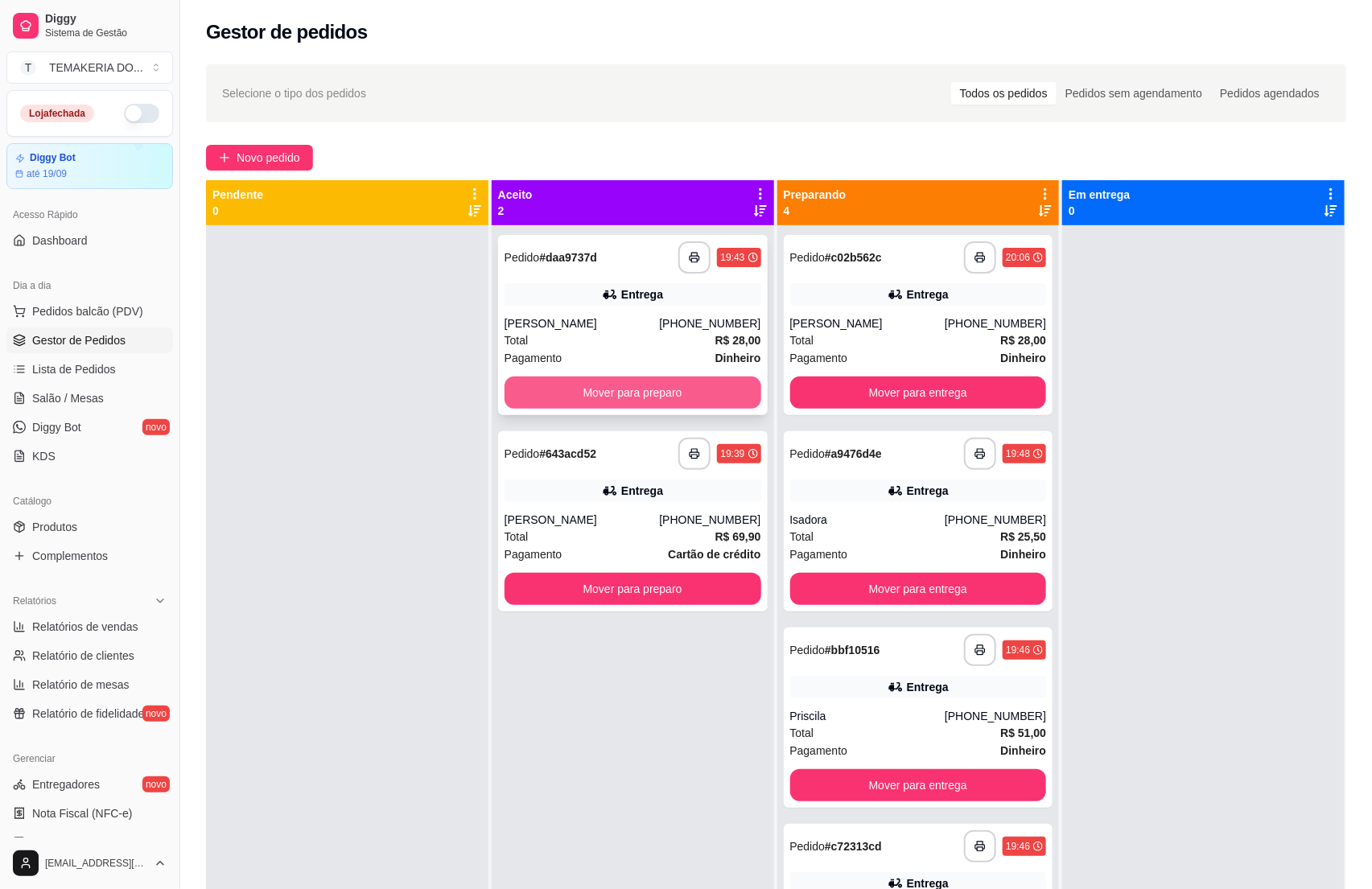
click at [712, 389] on button "Mover para preparo" at bounding box center [633, 392] width 257 height 32
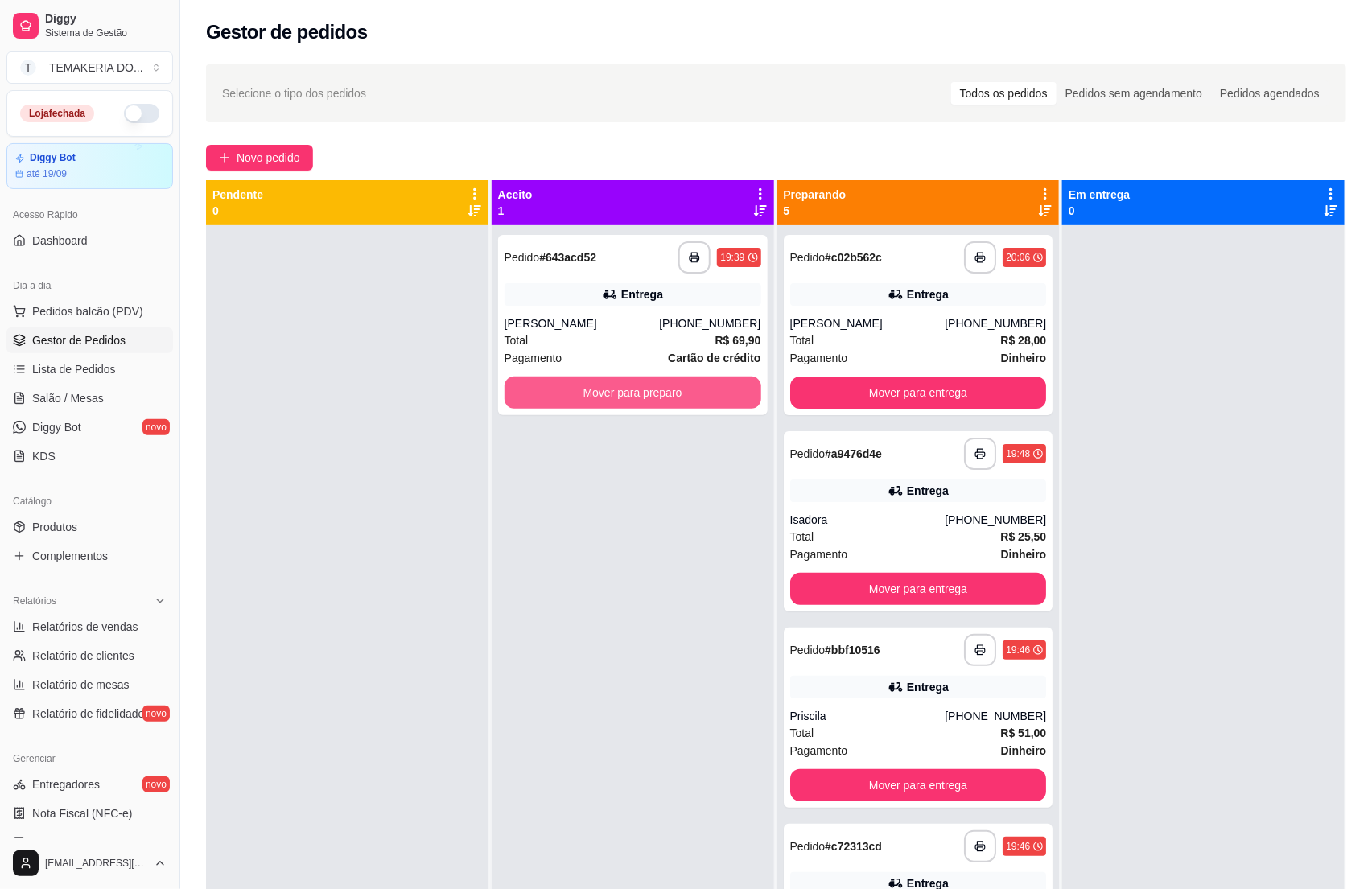
click at [712, 389] on button "Mover para preparo" at bounding box center [633, 392] width 257 height 32
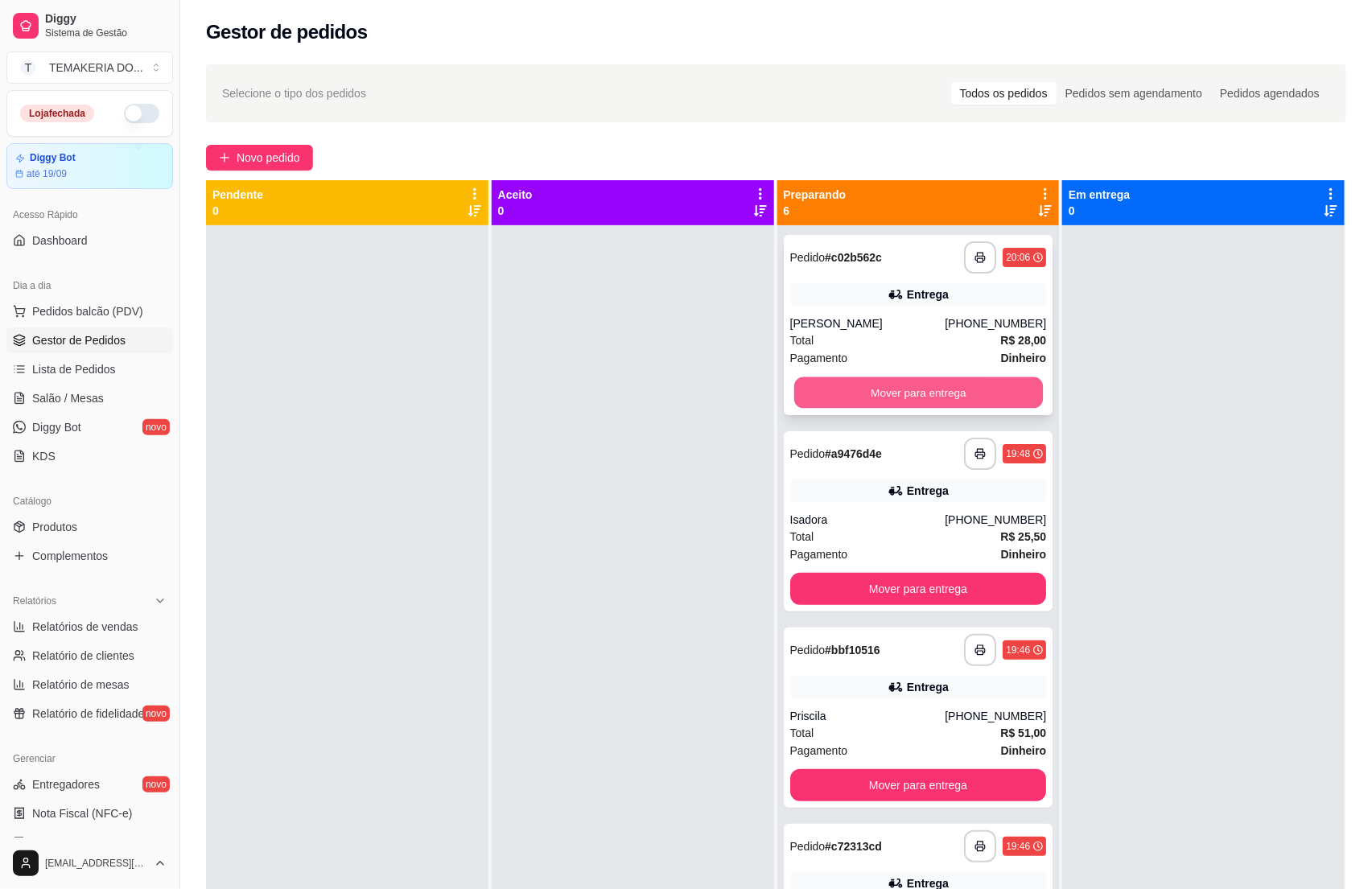
click at [833, 389] on button "Mover para entrega" at bounding box center [918, 393] width 249 height 31
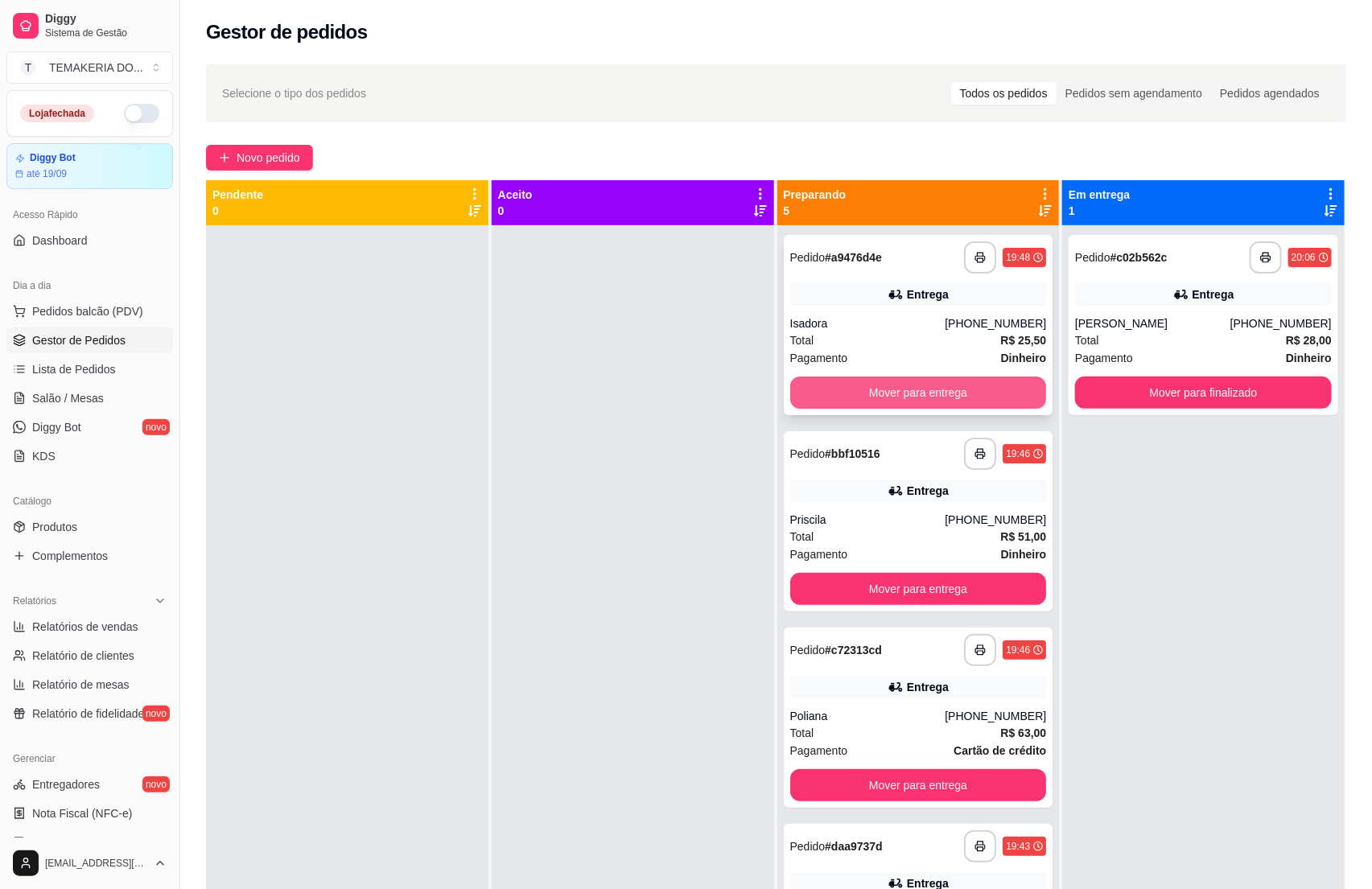
click at [903, 391] on button "Mover para entrega" at bounding box center [918, 392] width 257 height 32
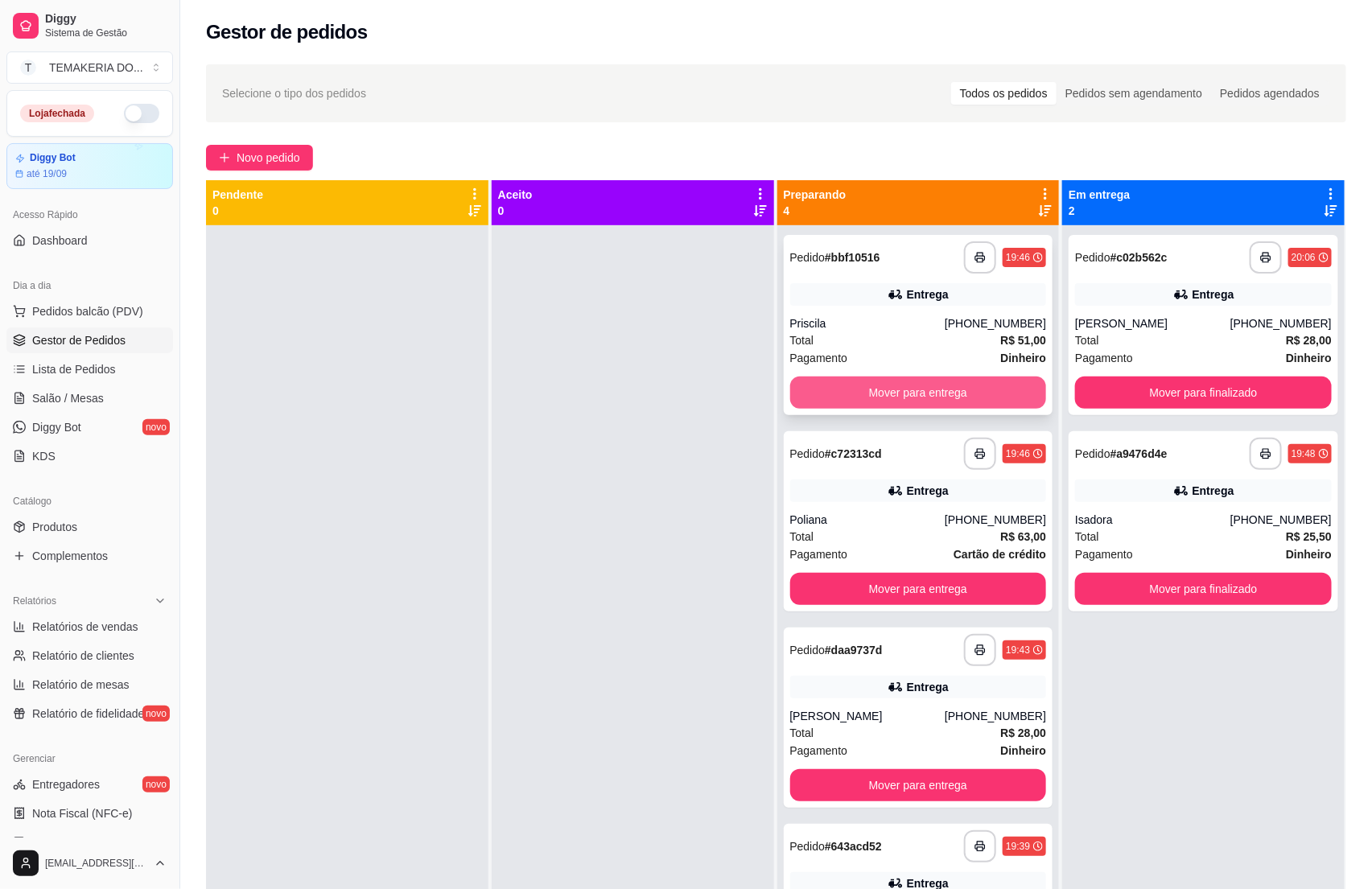
click at [930, 389] on button "Mover para entrega" at bounding box center [918, 392] width 257 height 32
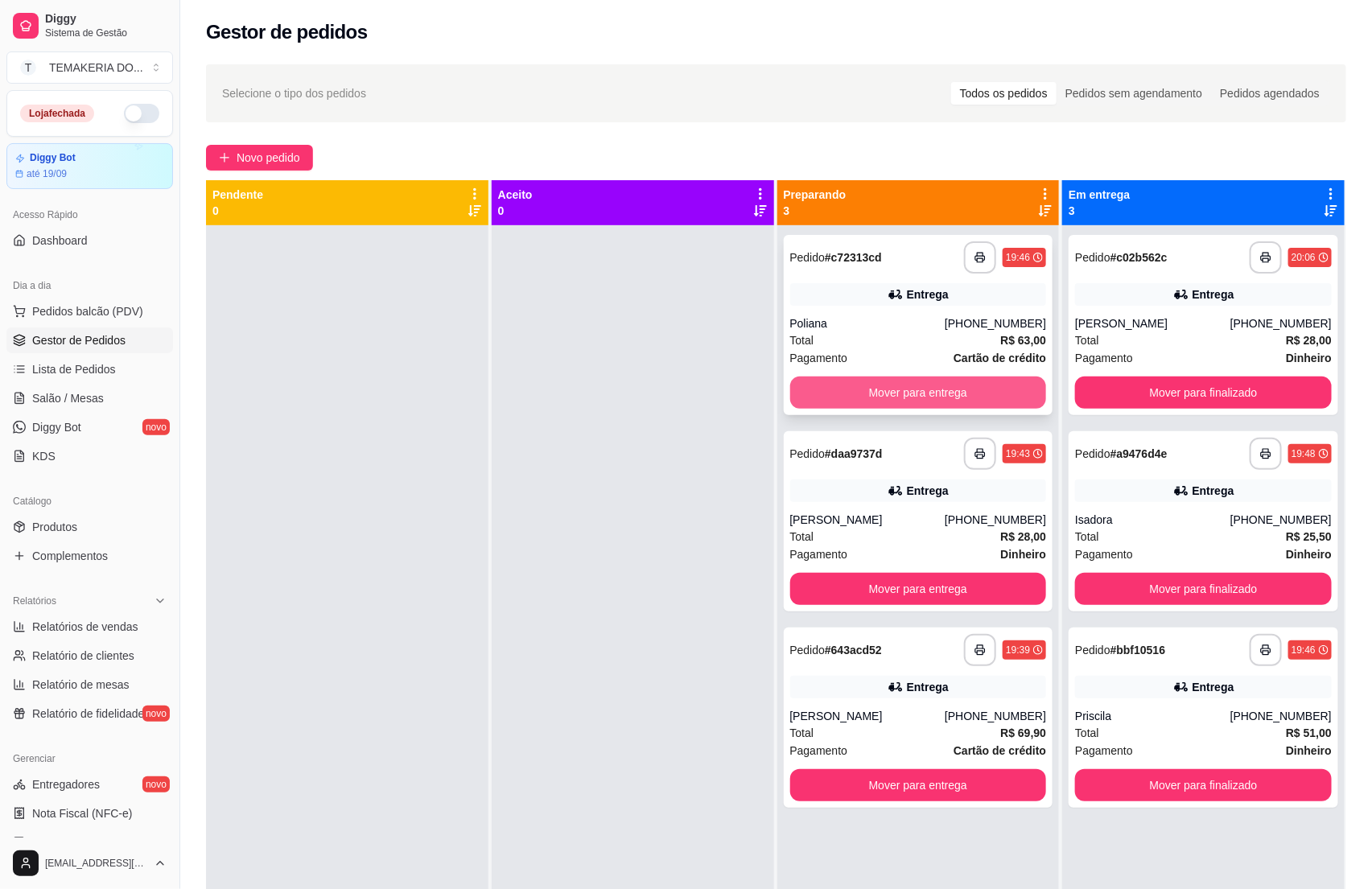
click at [951, 389] on button "Mover para entrega" at bounding box center [918, 392] width 257 height 32
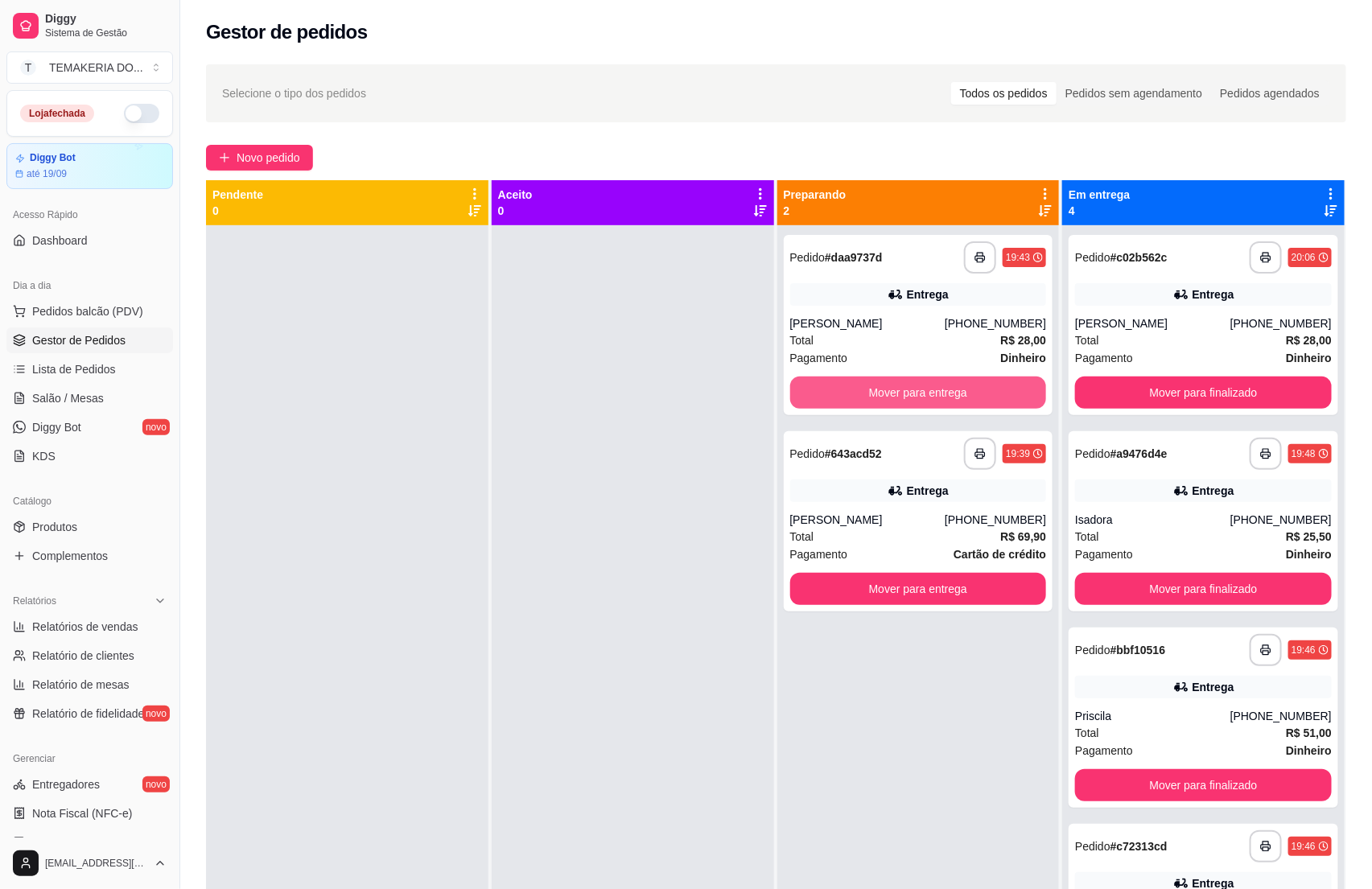
click at [970, 389] on button "Mover para entrega" at bounding box center [918, 392] width 257 height 32
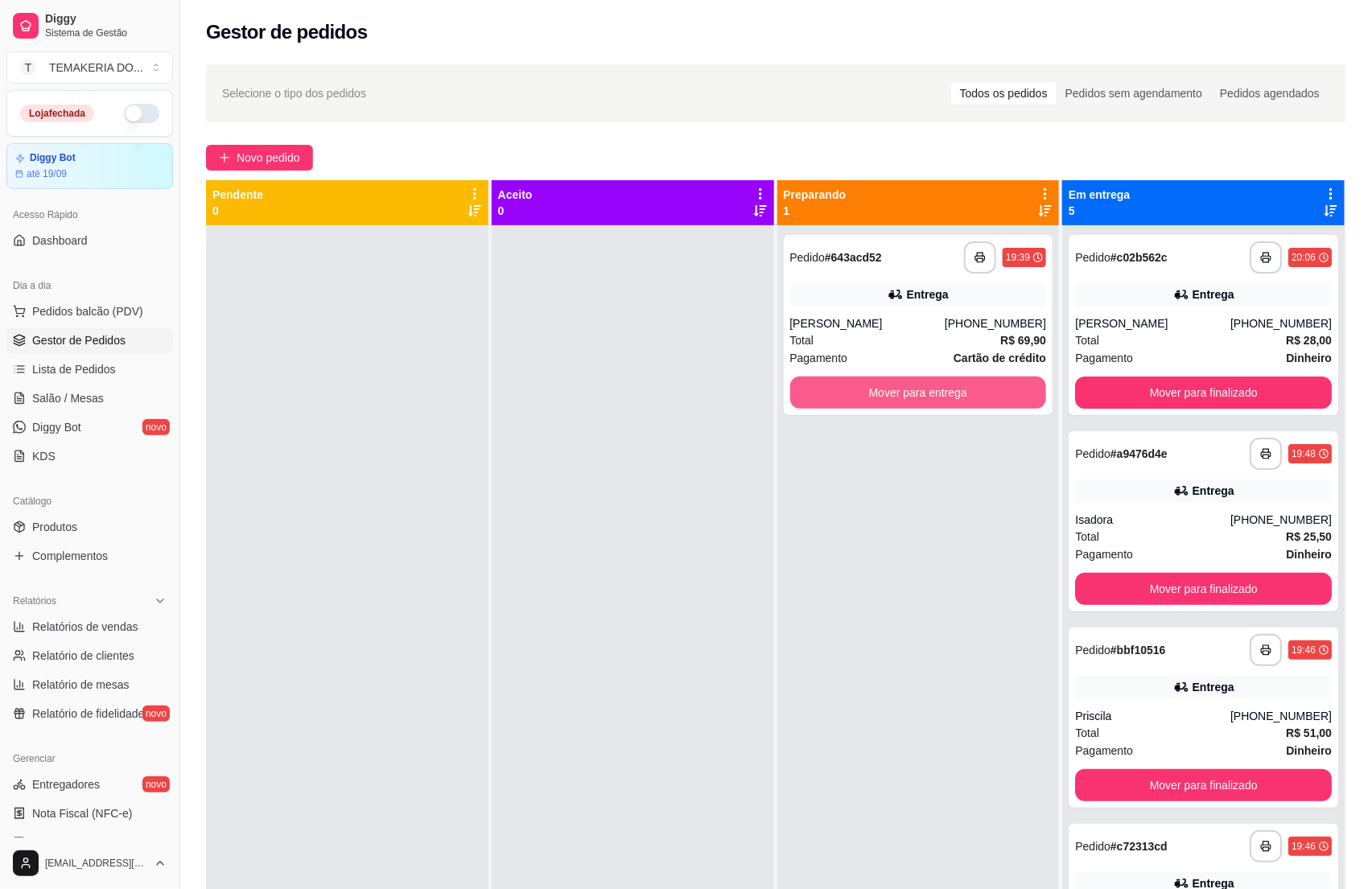
click at [970, 389] on button "Mover para entrega" at bounding box center [918, 392] width 257 height 32
